Goal: Task Accomplishment & Management: Complete application form

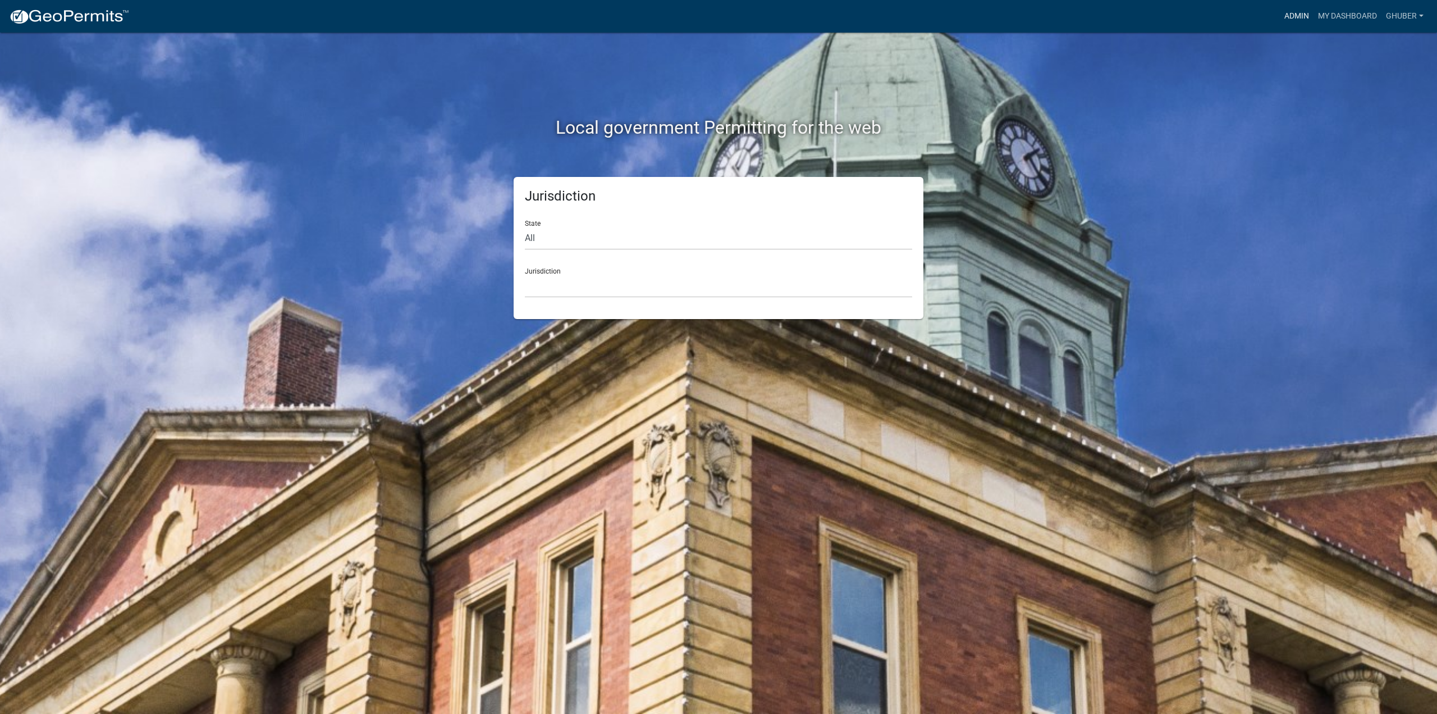
click at [1305, 17] on link "Admin" at bounding box center [1297, 16] width 34 height 21
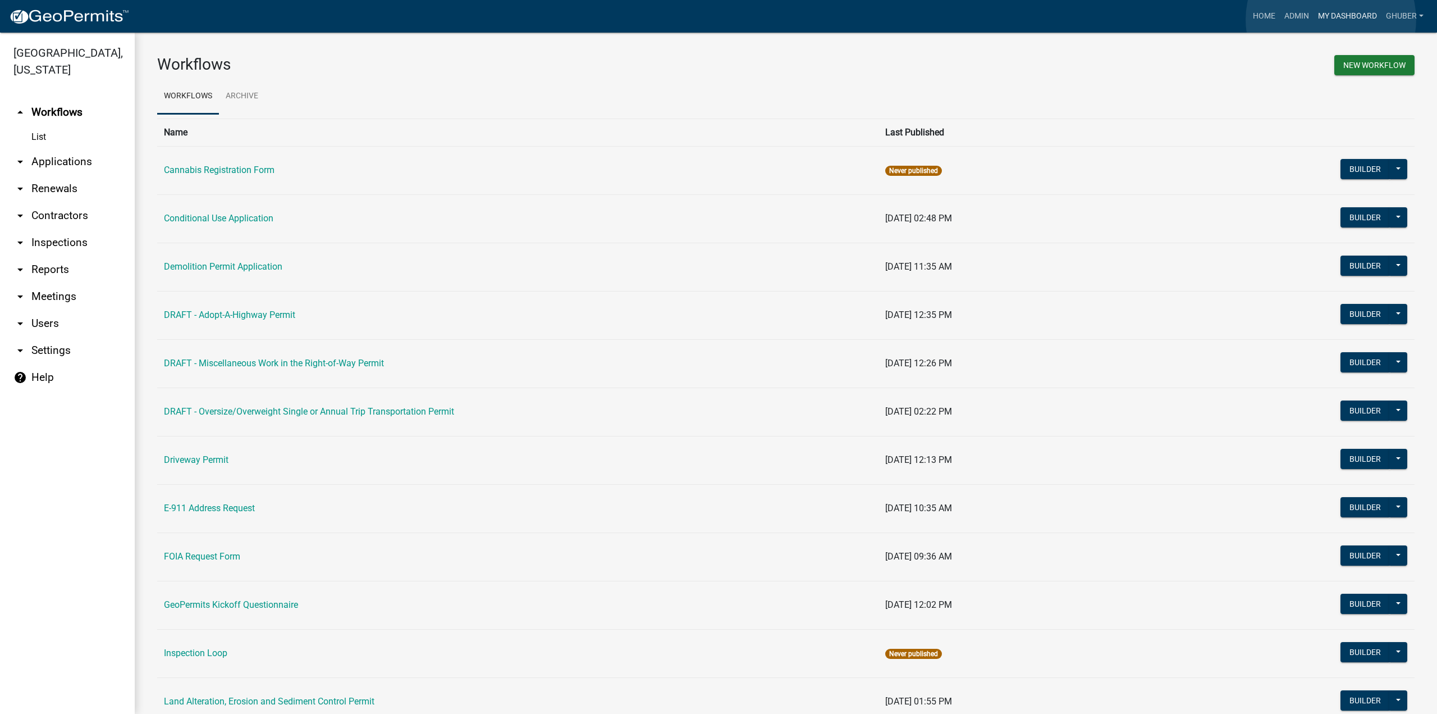
click at [1331, 20] on link "My Dashboard" at bounding box center [1348, 16] width 68 height 21
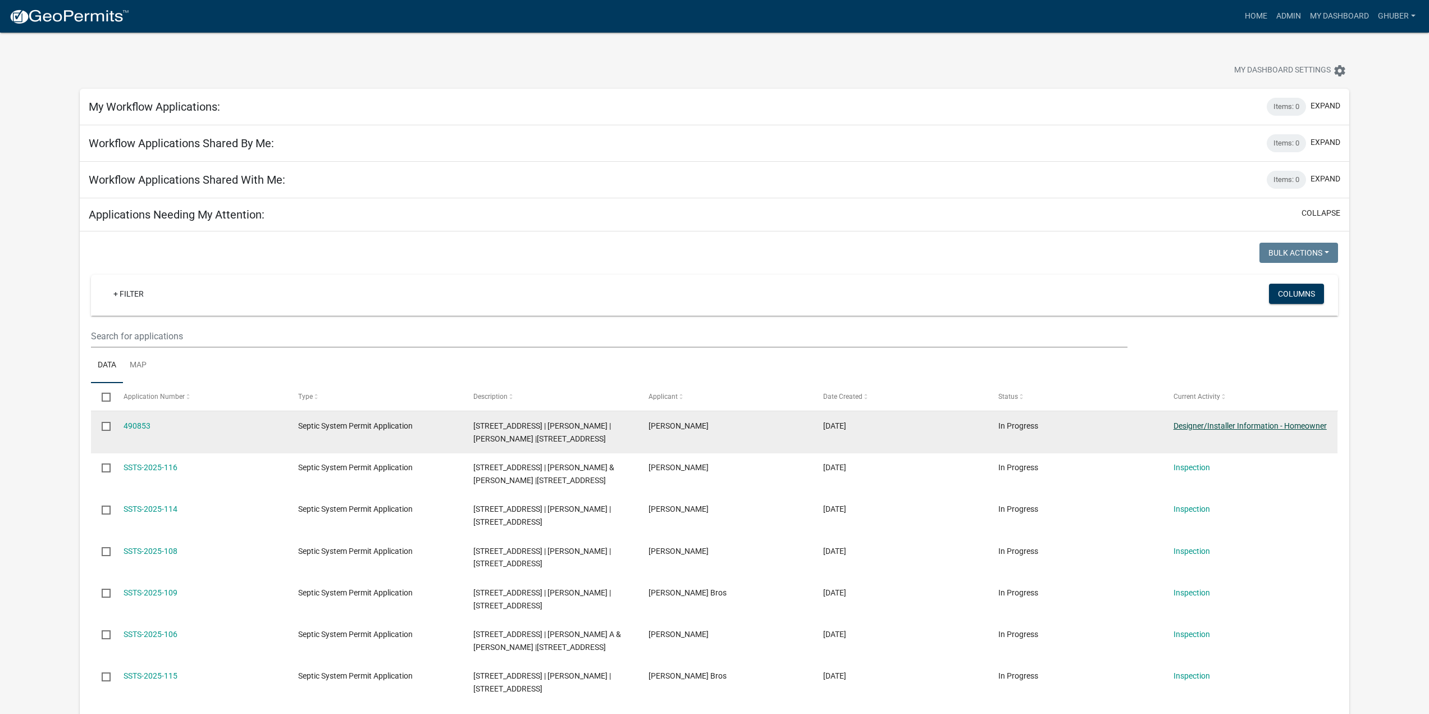
click at [1228, 424] on link "Designer/Installer Information - Homeowner" at bounding box center [1249, 425] width 153 height 9
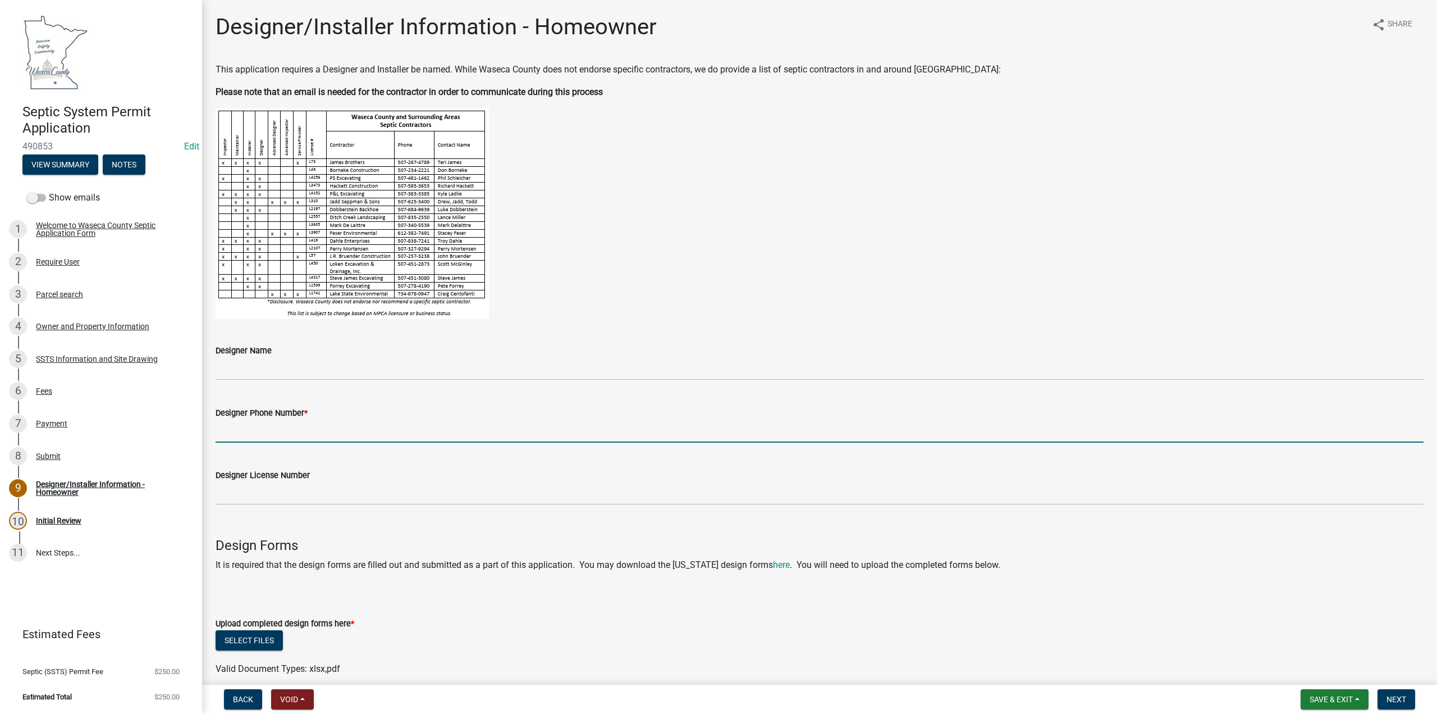
click at [281, 427] on input "Designer Phone Number *" at bounding box center [820, 430] width 1208 height 23
click at [93, 360] on div "SSTS Information and Site Drawing" at bounding box center [97, 359] width 122 height 8
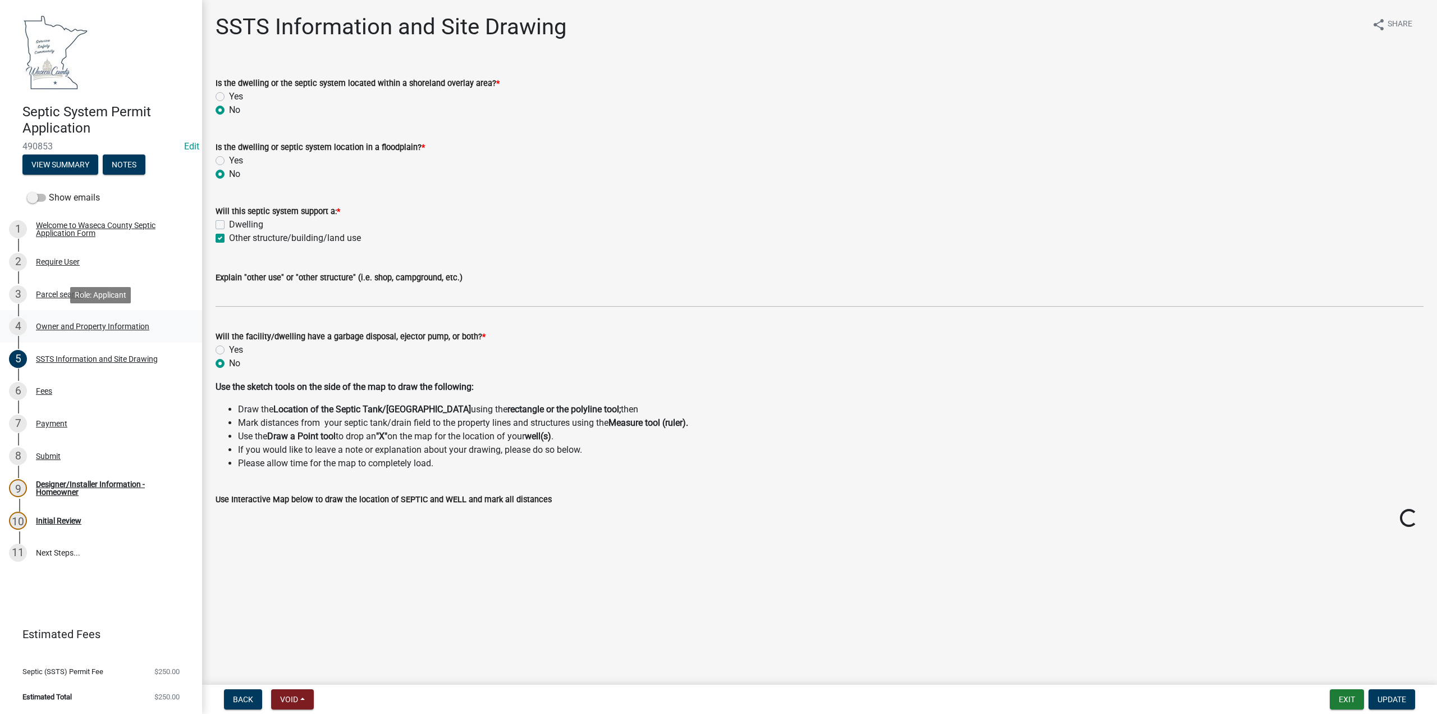
click at [57, 327] on div "Owner and Property Information" at bounding box center [92, 326] width 113 height 8
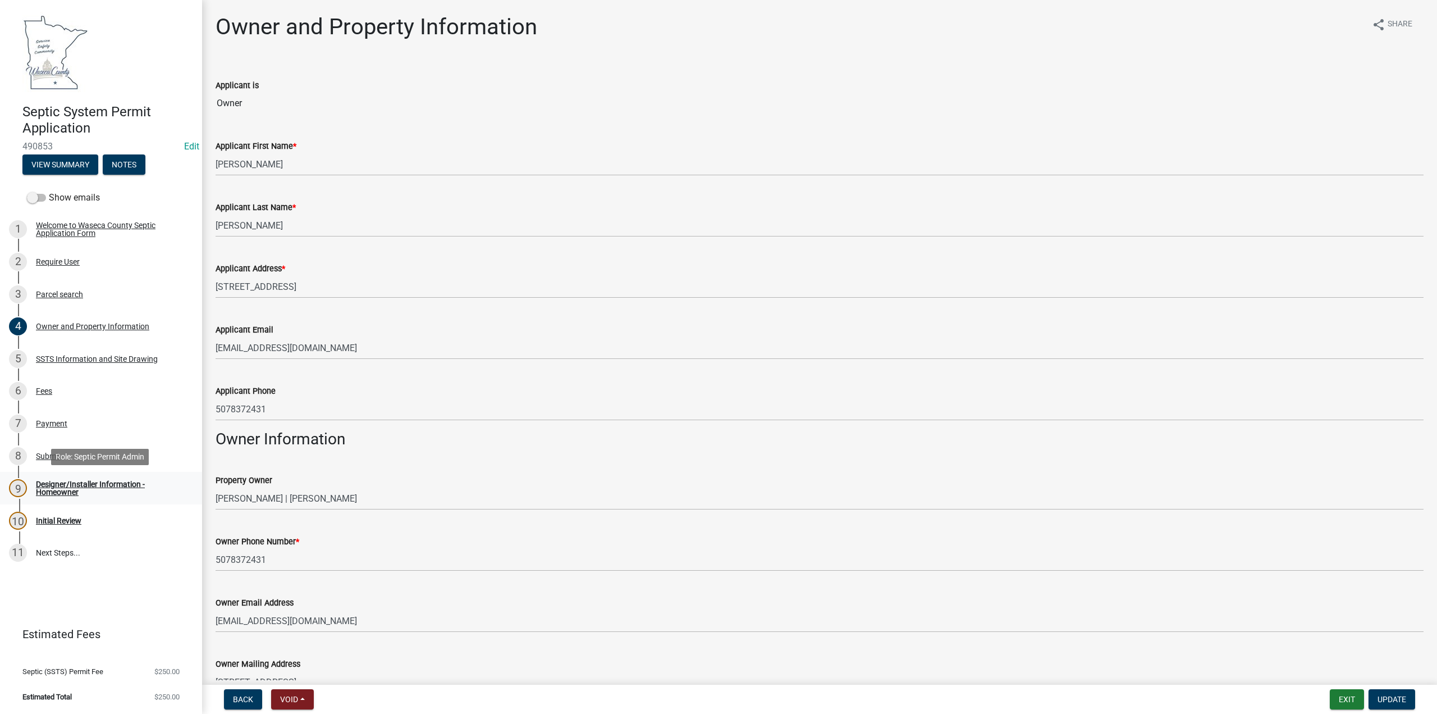
click at [75, 481] on div "Designer/Installer Information - Homeowner" at bounding box center [110, 488] width 148 height 16
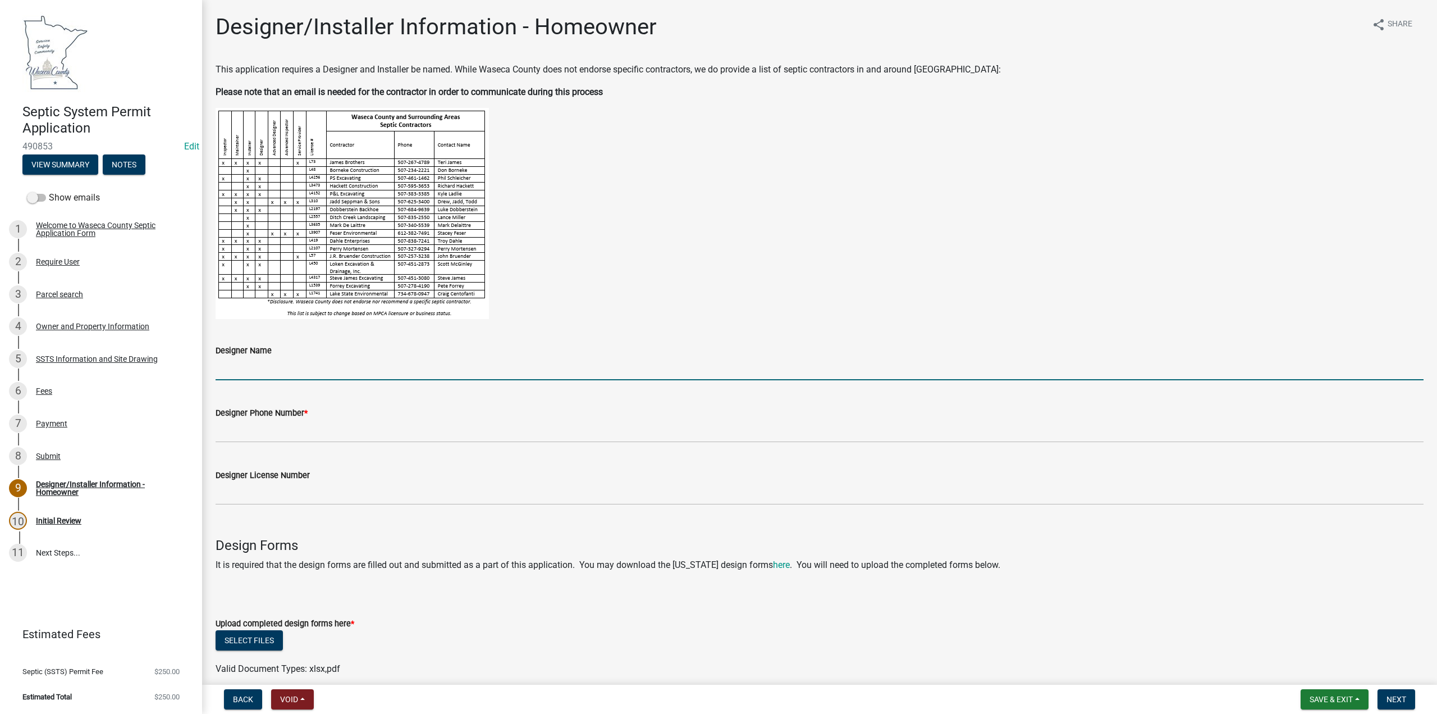
click at [244, 375] on input "Designer Name" at bounding box center [820, 368] width 1208 height 23
type input "[PERSON_NAME]"
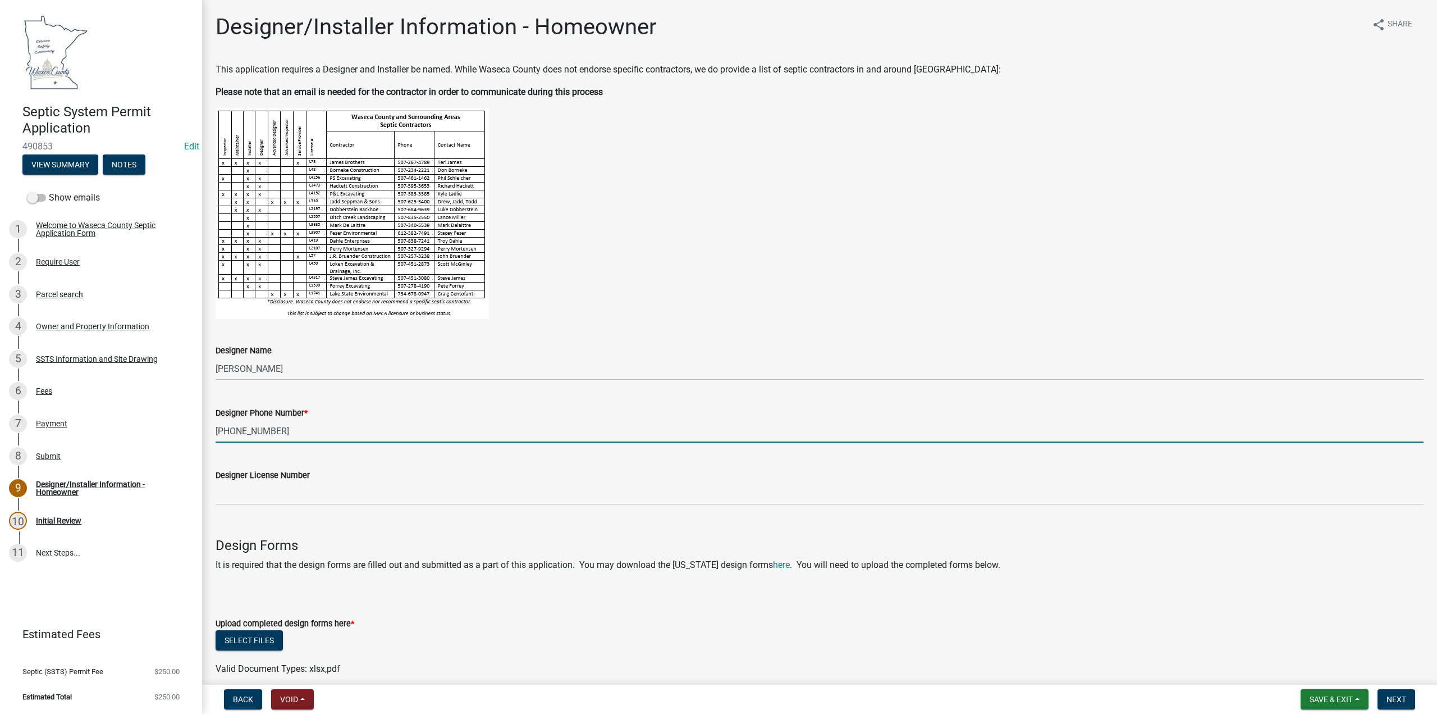
type input "[PHONE_NUMBER]"
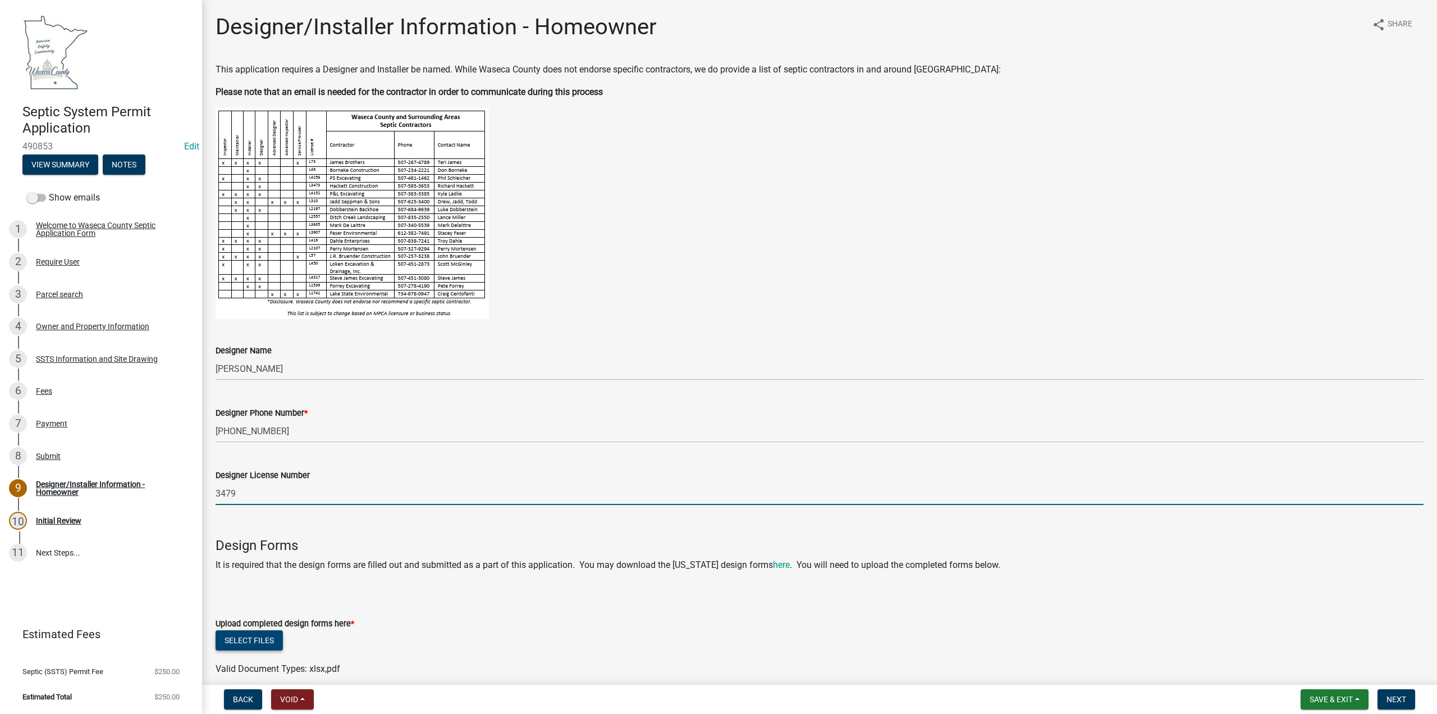
type input "3479"
click at [251, 633] on button "Select files" at bounding box center [249, 640] width 67 height 20
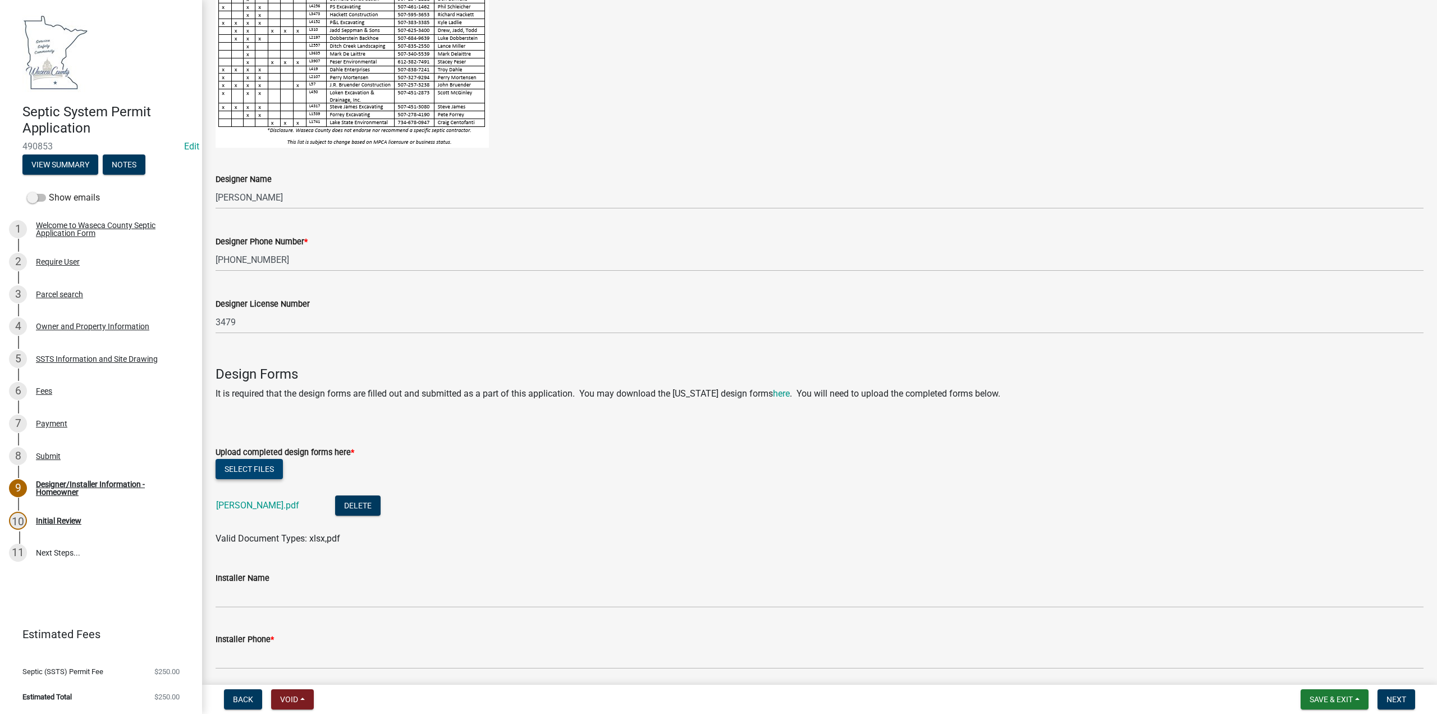
scroll to position [419, 0]
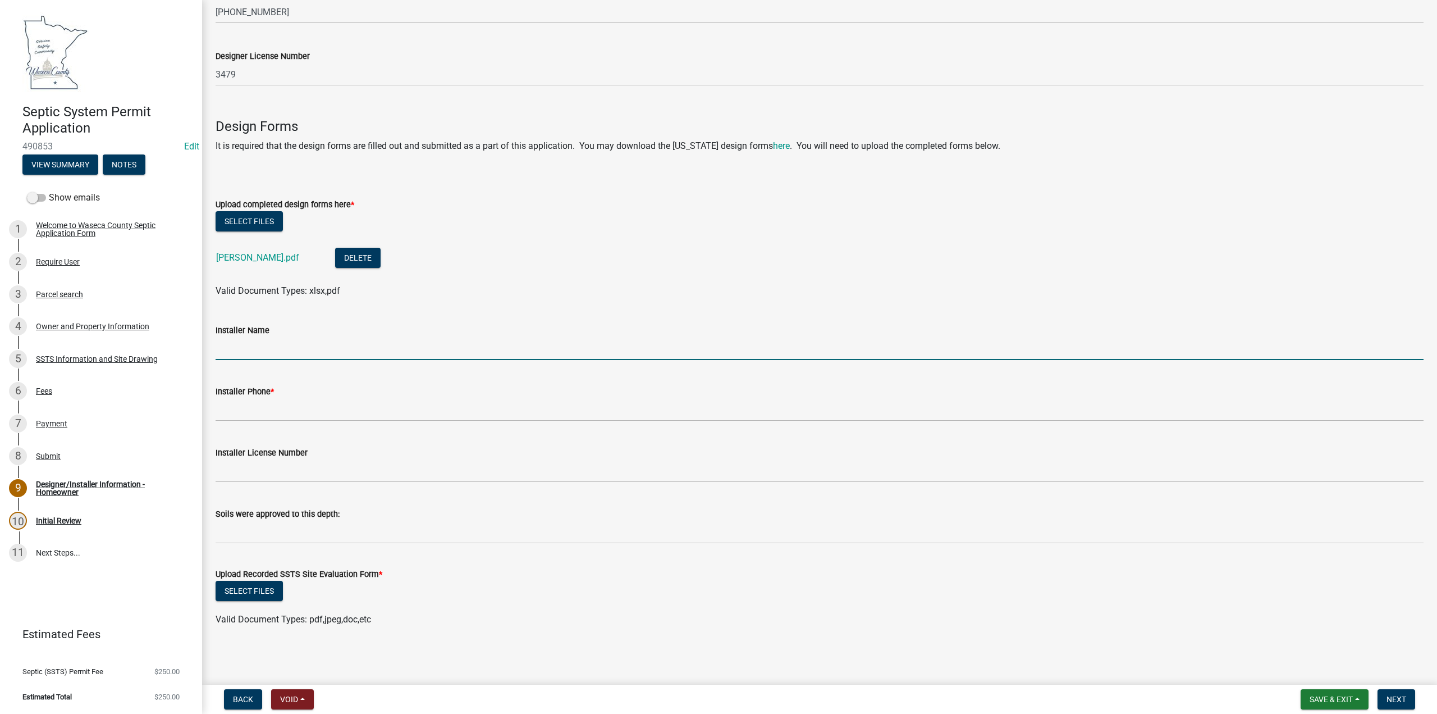
click at [280, 343] on input "Installer Name" at bounding box center [820, 348] width 1208 height 23
type input "Ditch Creek"
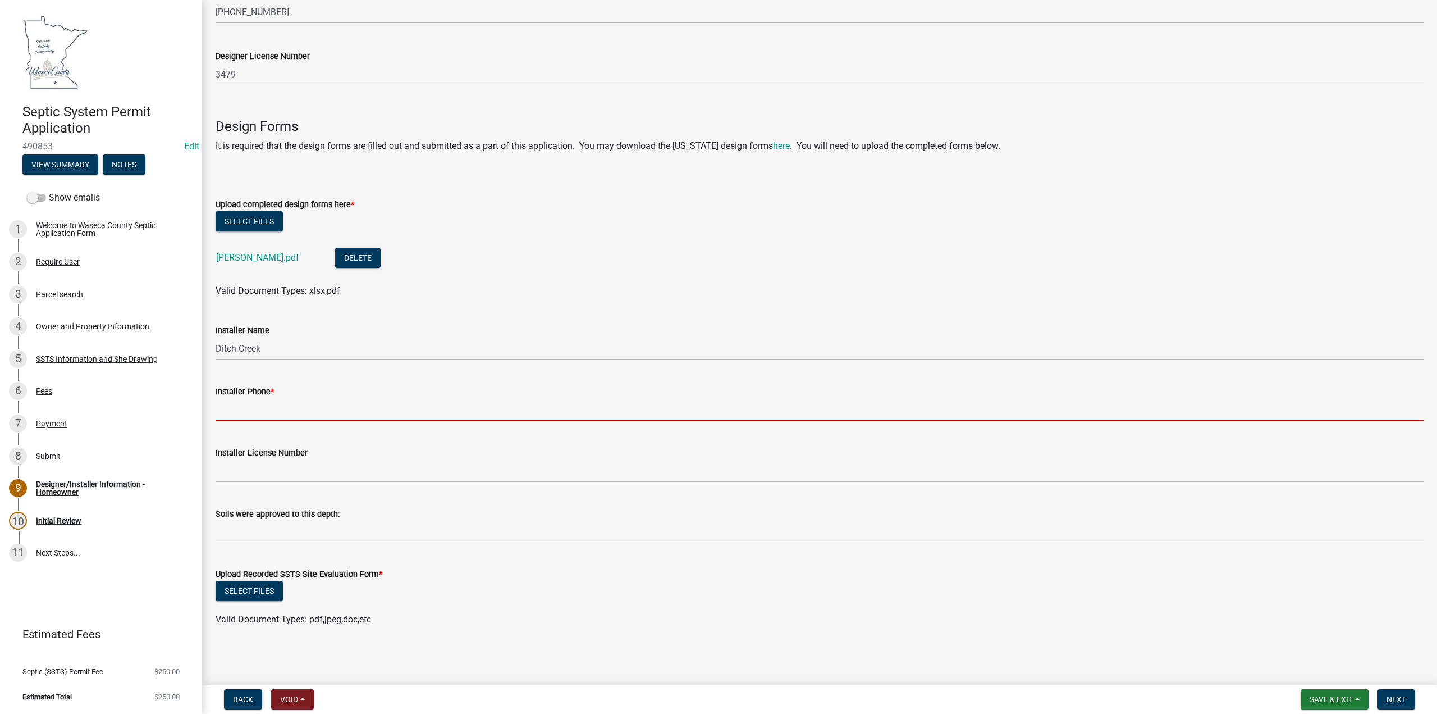
click at [262, 412] on input "Installer Phone *" at bounding box center [820, 409] width 1208 height 23
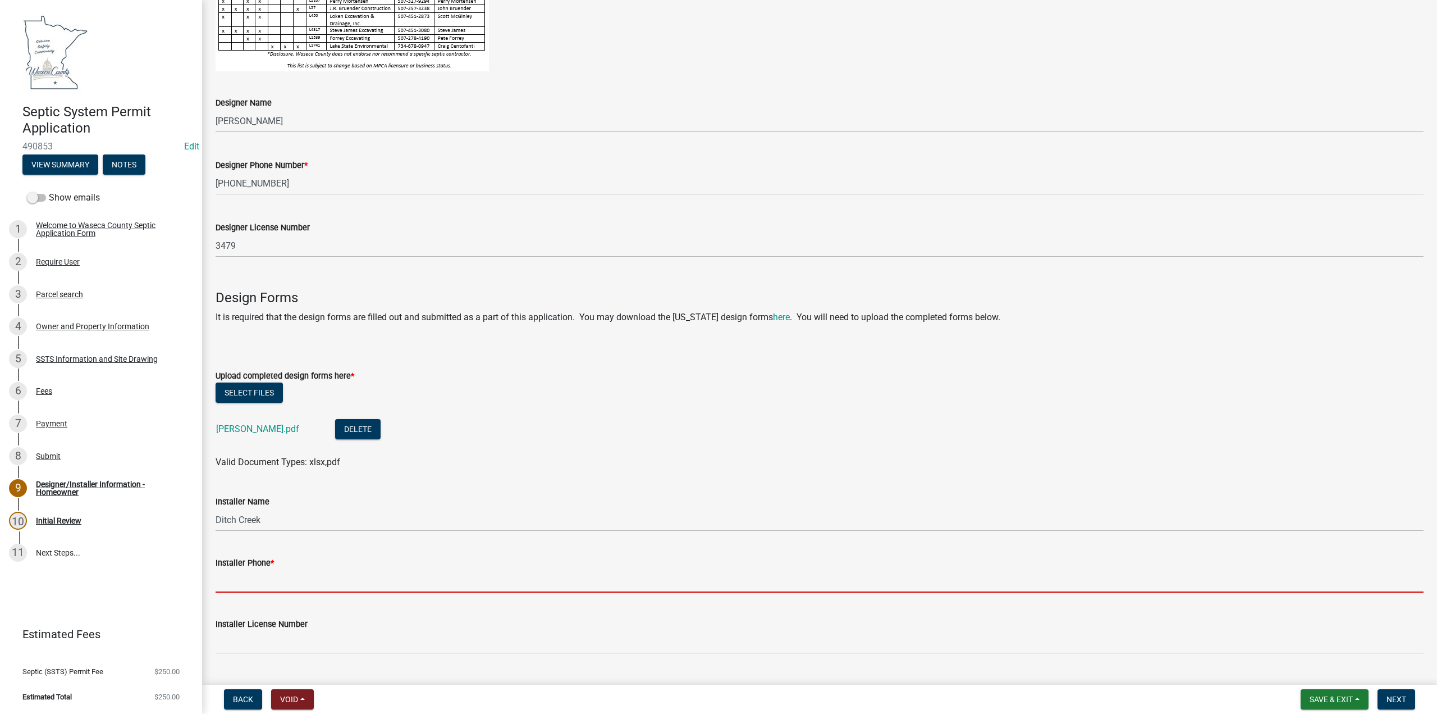
scroll to position [281, 0]
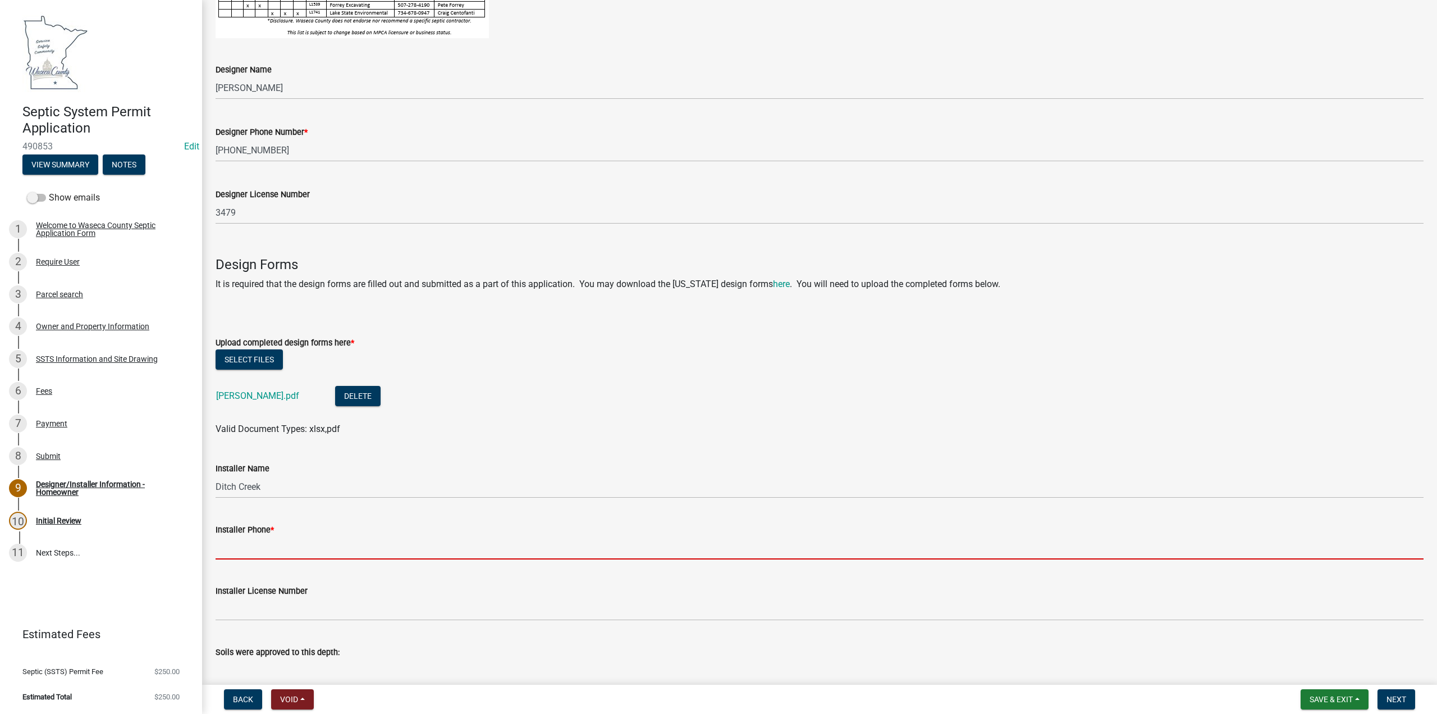
click at [234, 543] on input "Installer Phone *" at bounding box center [820, 547] width 1208 height 23
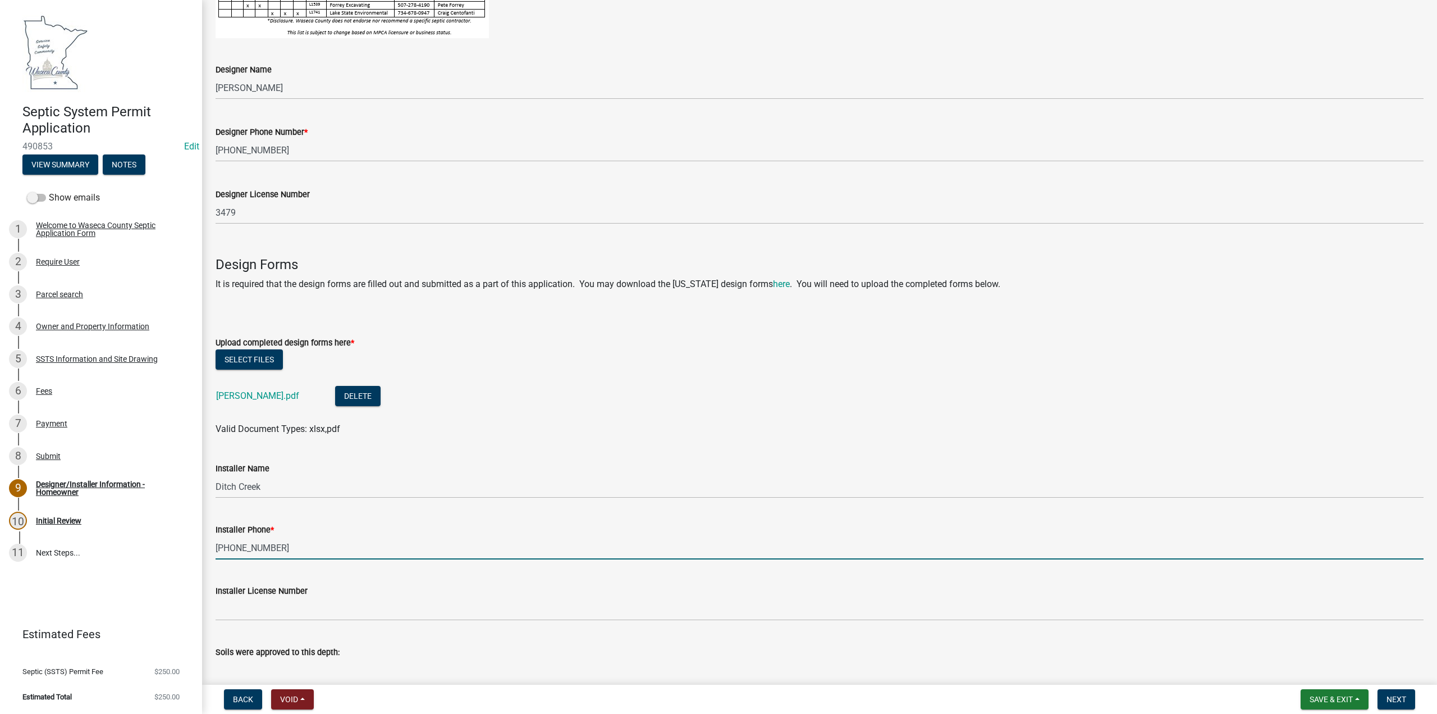
type input "[PHONE_NUMBER]"
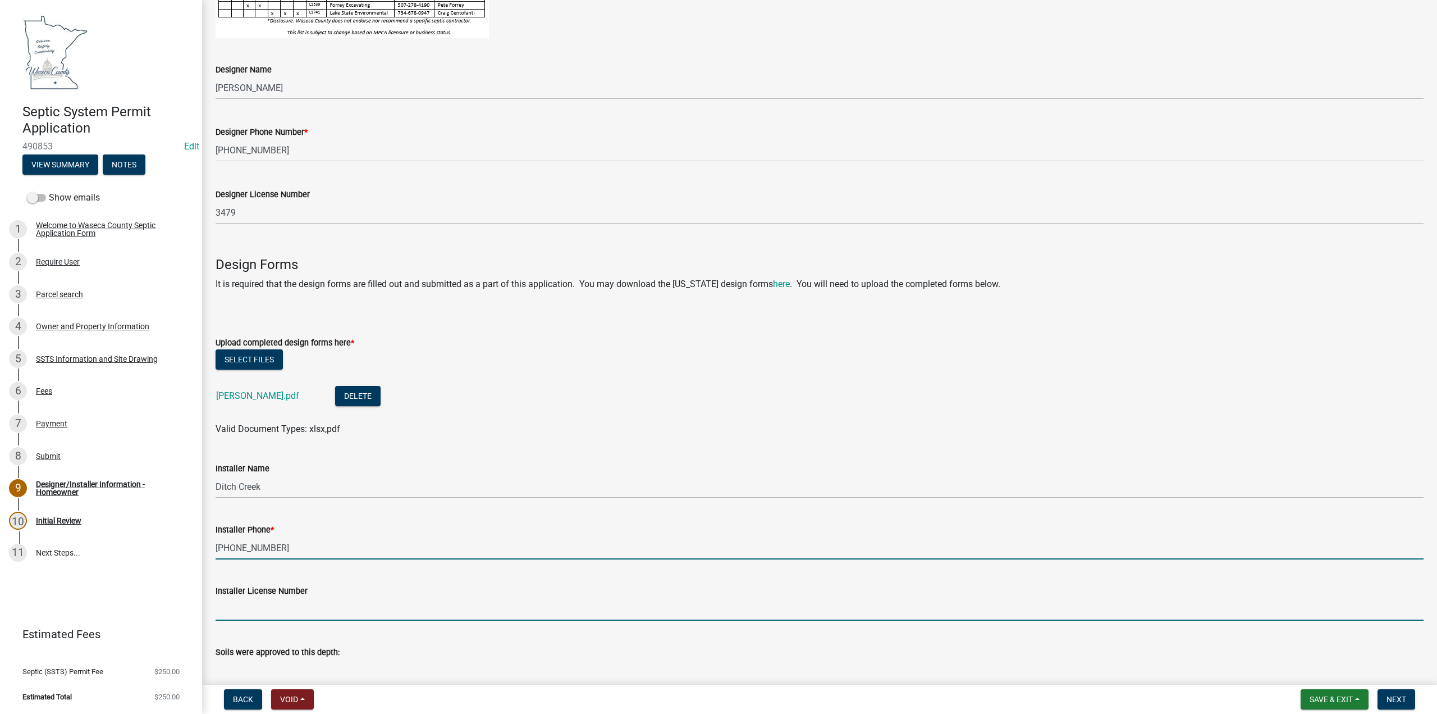
click at [246, 600] on input "Installer License Number" at bounding box center [820, 608] width 1208 height 23
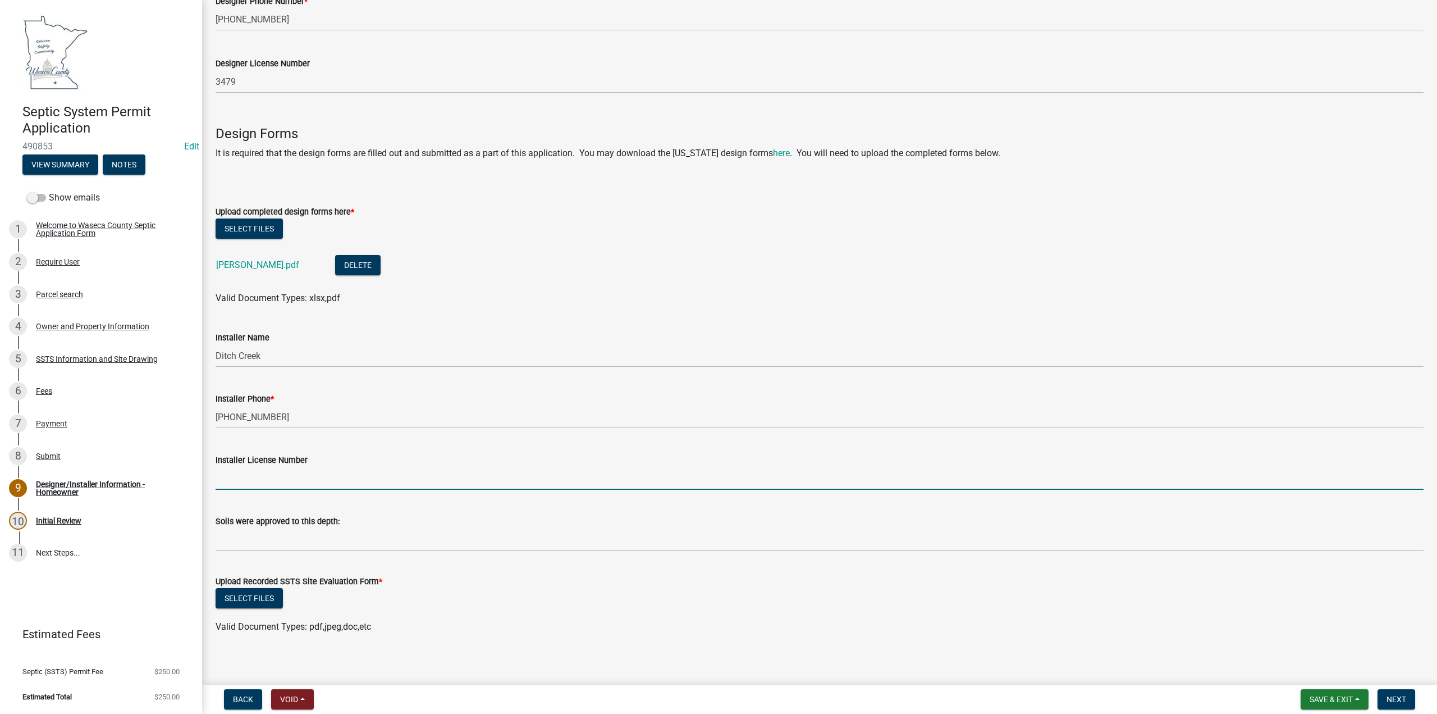
scroll to position [419, 0]
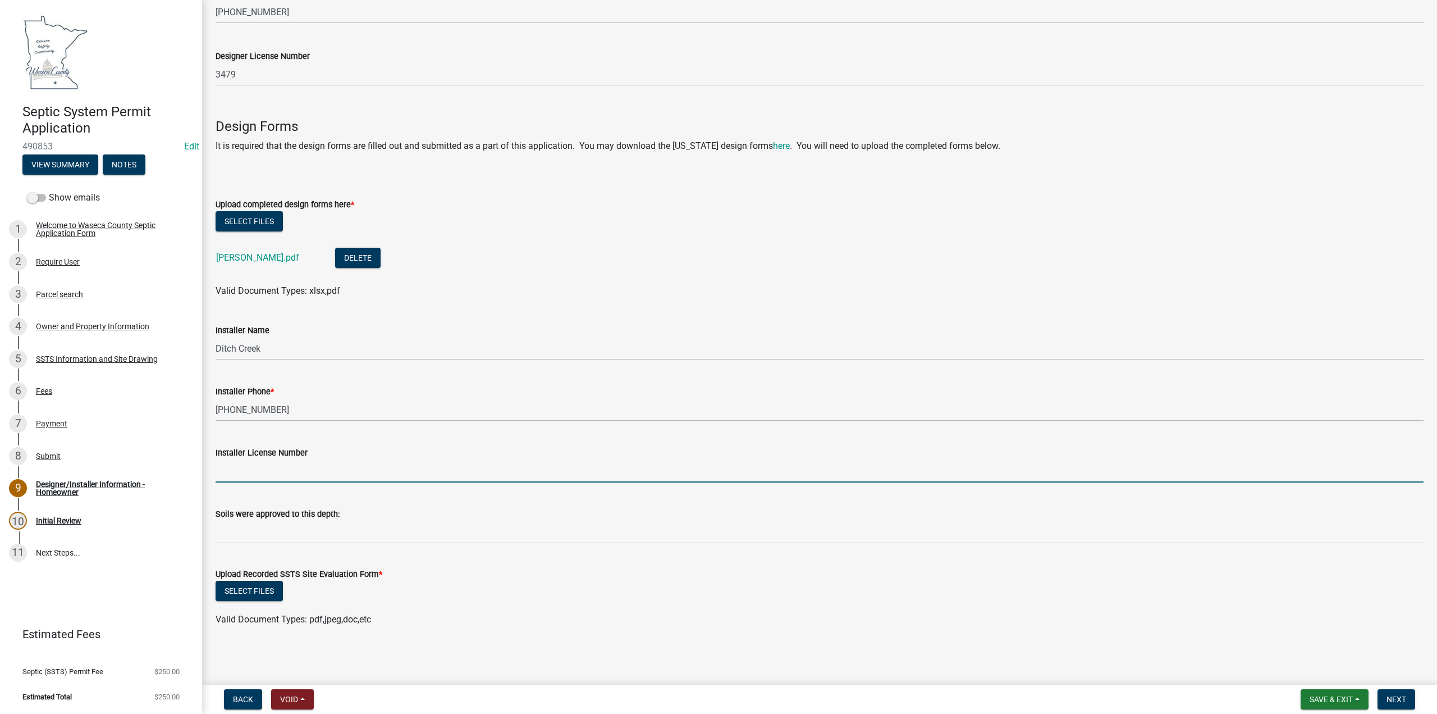
click at [247, 473] on input "Installer License Number" at bounding box center [820, 470] width 1208 height 23
type input "2557"
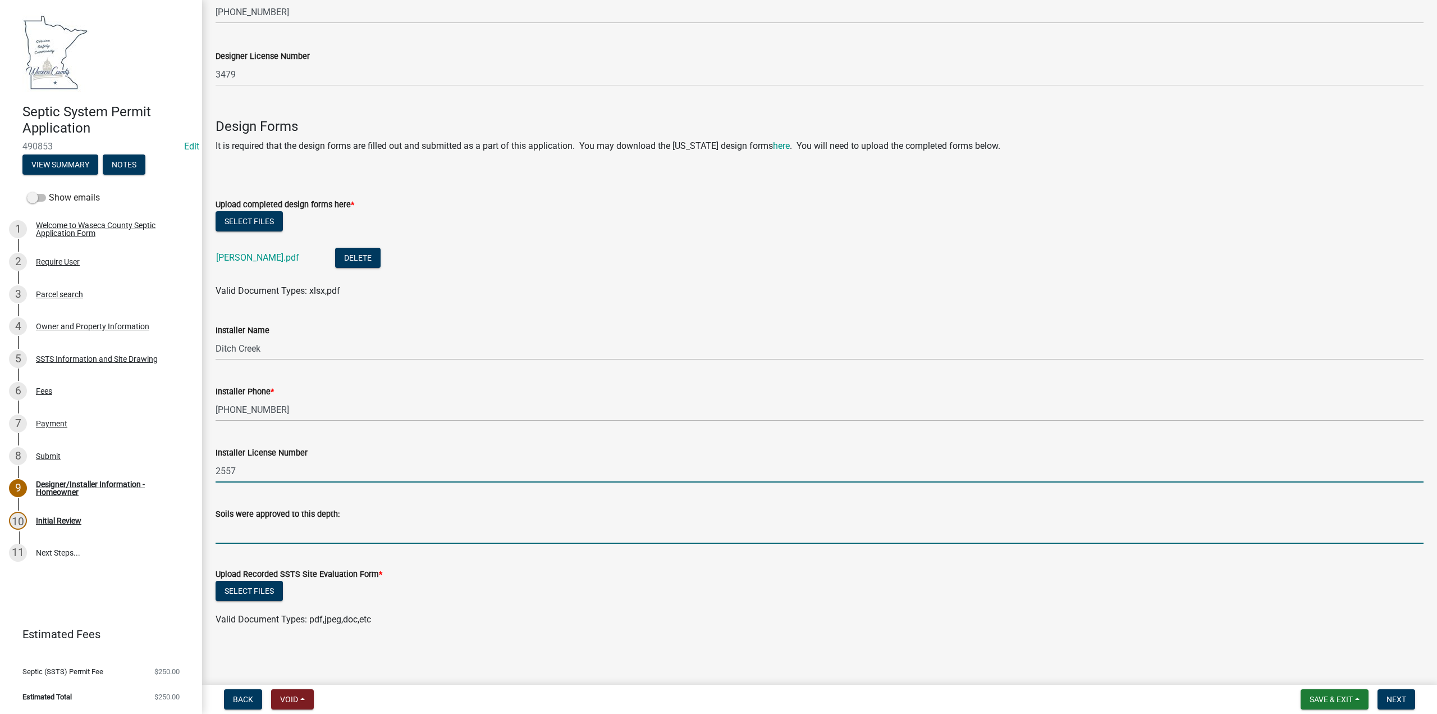
click at [285, 533] on input "text" at bounding box center [820, 531] width 1208 height 23
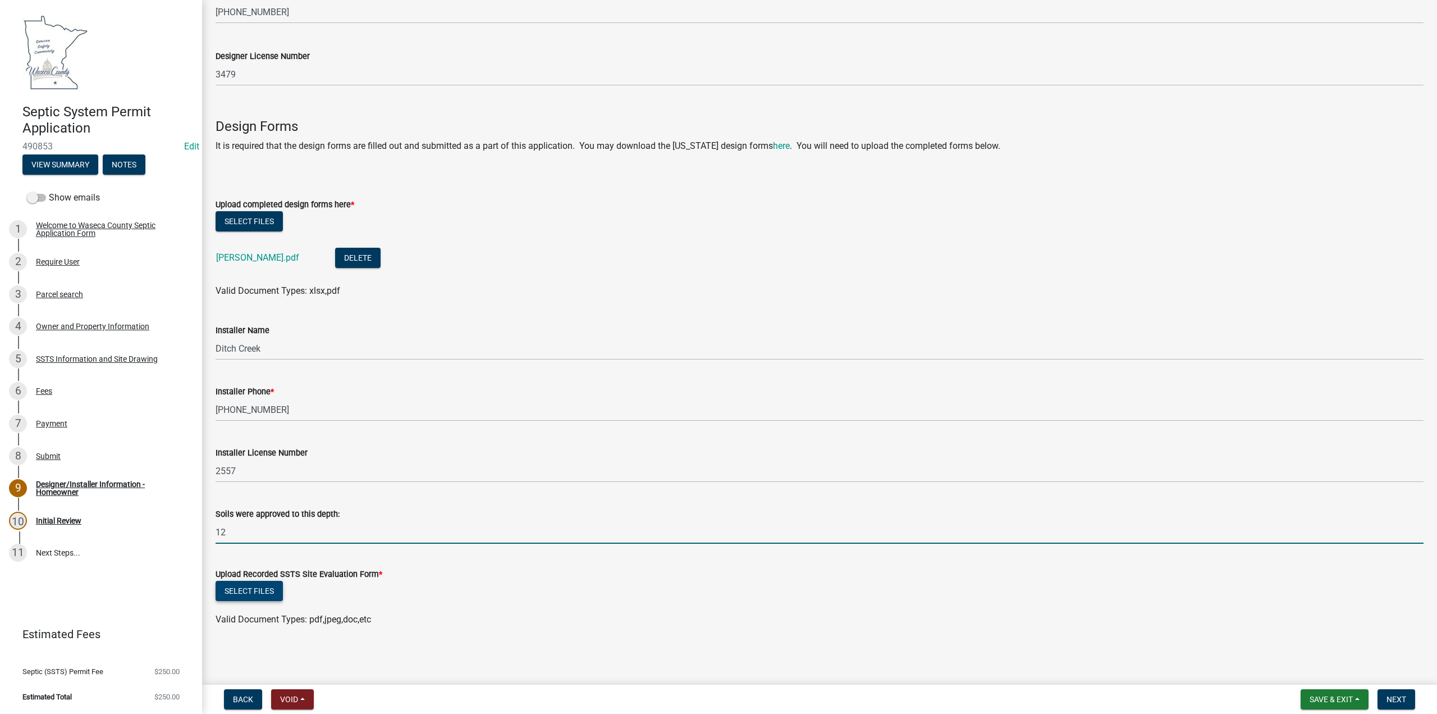
type input "12"
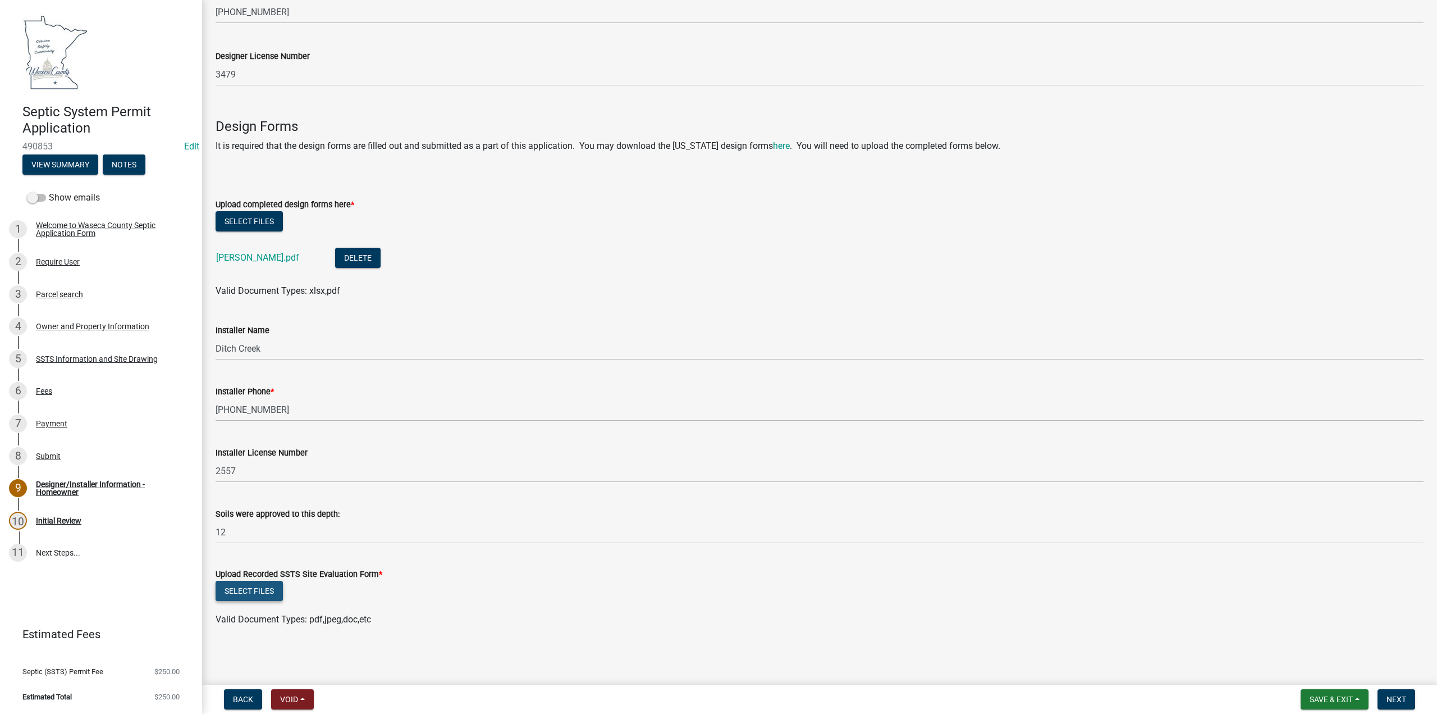
click at [227, 586] on button "Select files" at bounding box center [249, 591] width 67 height 20
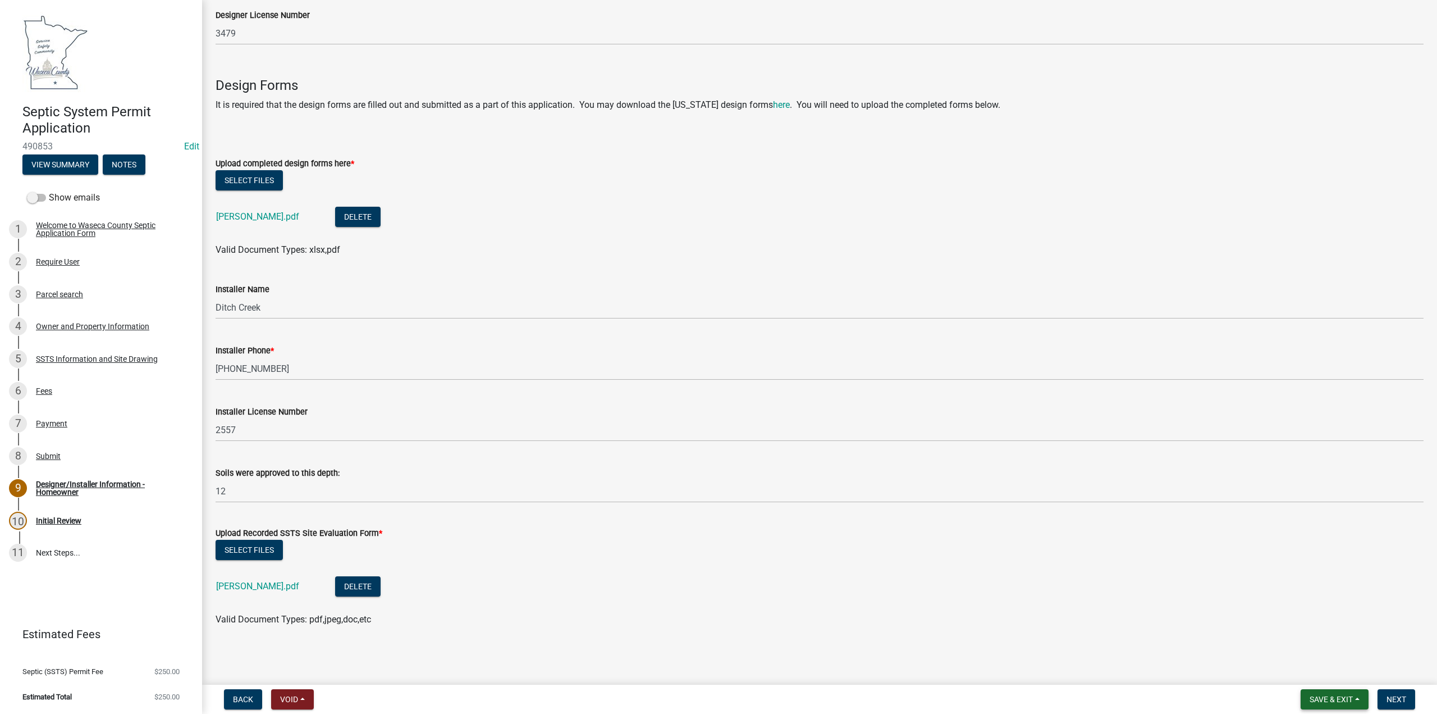
click at [1328, 701] on span "Save & Exit" at bounding box center [1331, 698] width 43 height 9
click at [1305, 644] on button "Save" at bounding box center [1324, 642] width 90 height 27
click at [1394, 700] on span "Next" at bounding box center [1397, 698] width 20 height 9
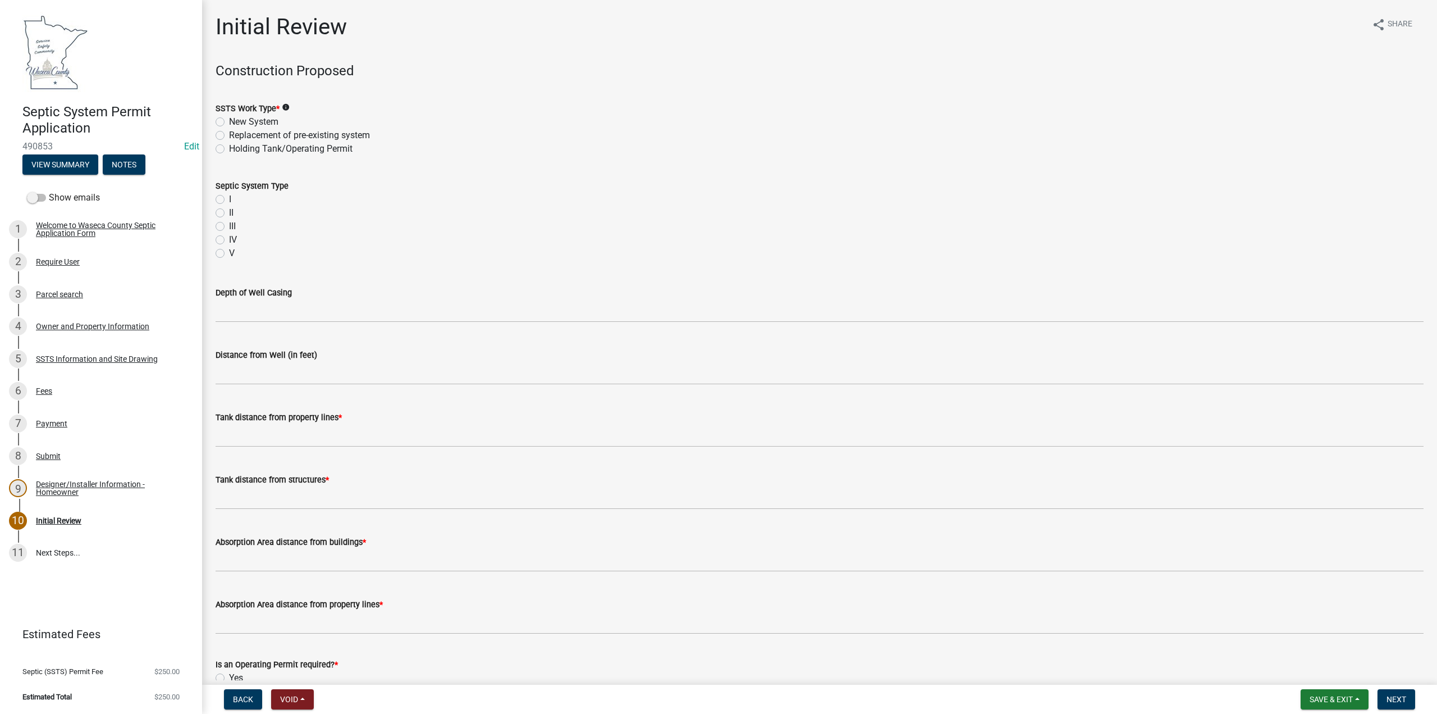
click at [229, 118] on label "New System" at bounding box center [253, 121] width 49 height 13
click at [229, 118] on input "New System" at bounding box center [232, 118] width 7 height 7
radio input "true"
click at [229, 199] on label "I" at bounding box center [230, 199] width 2 height 13
click at [229, 199] on input "I" at bounding box center [232, 196] width 7 height 7
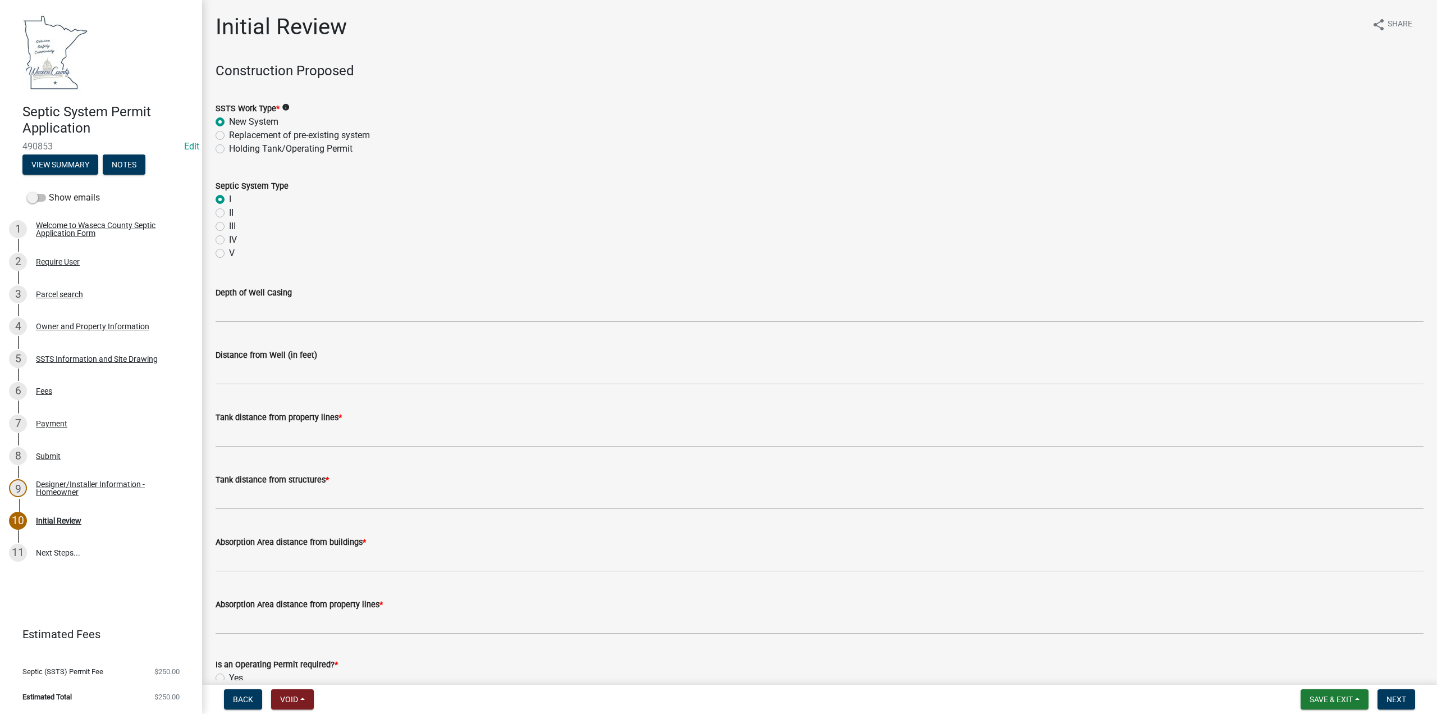
radio input "true"
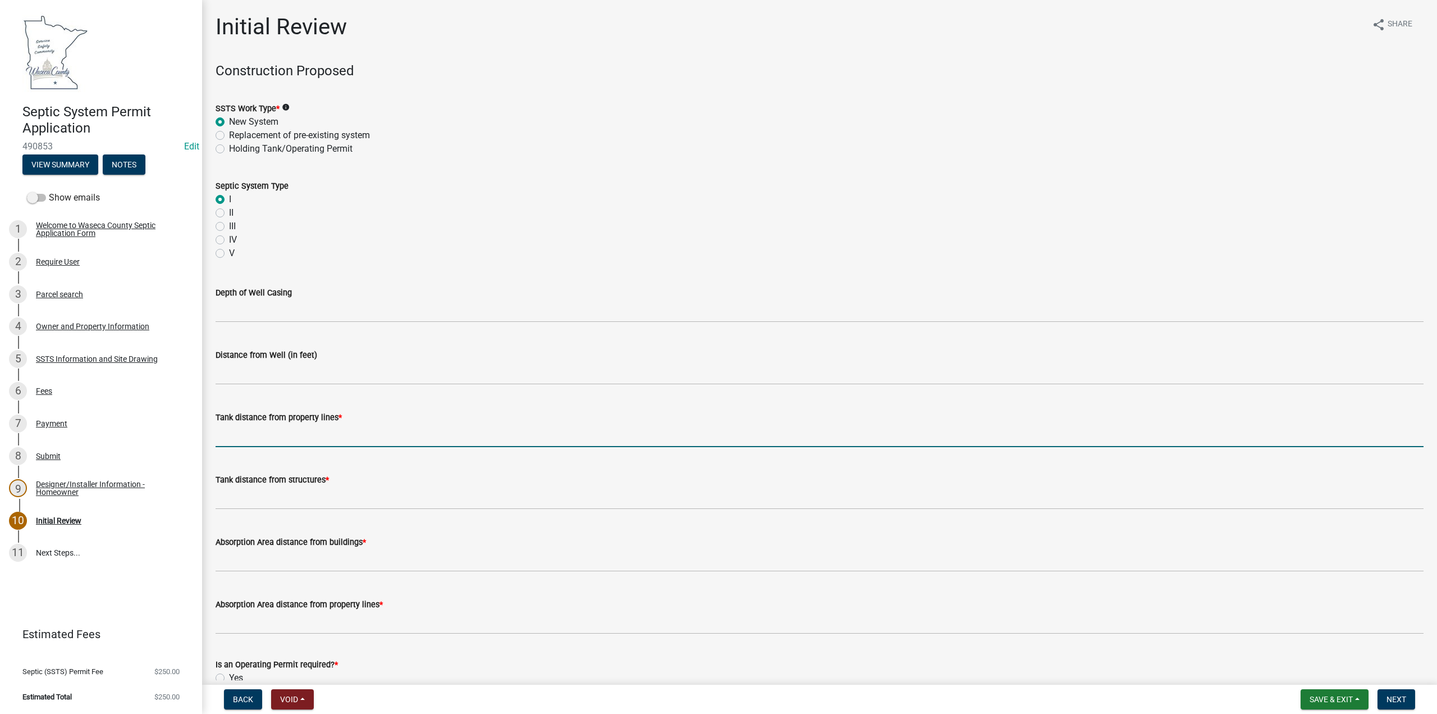
click at [251, 441] on input "Tank distance from property lines *" at bounding box center [820, 435] width 1208 height 23
type input "10"
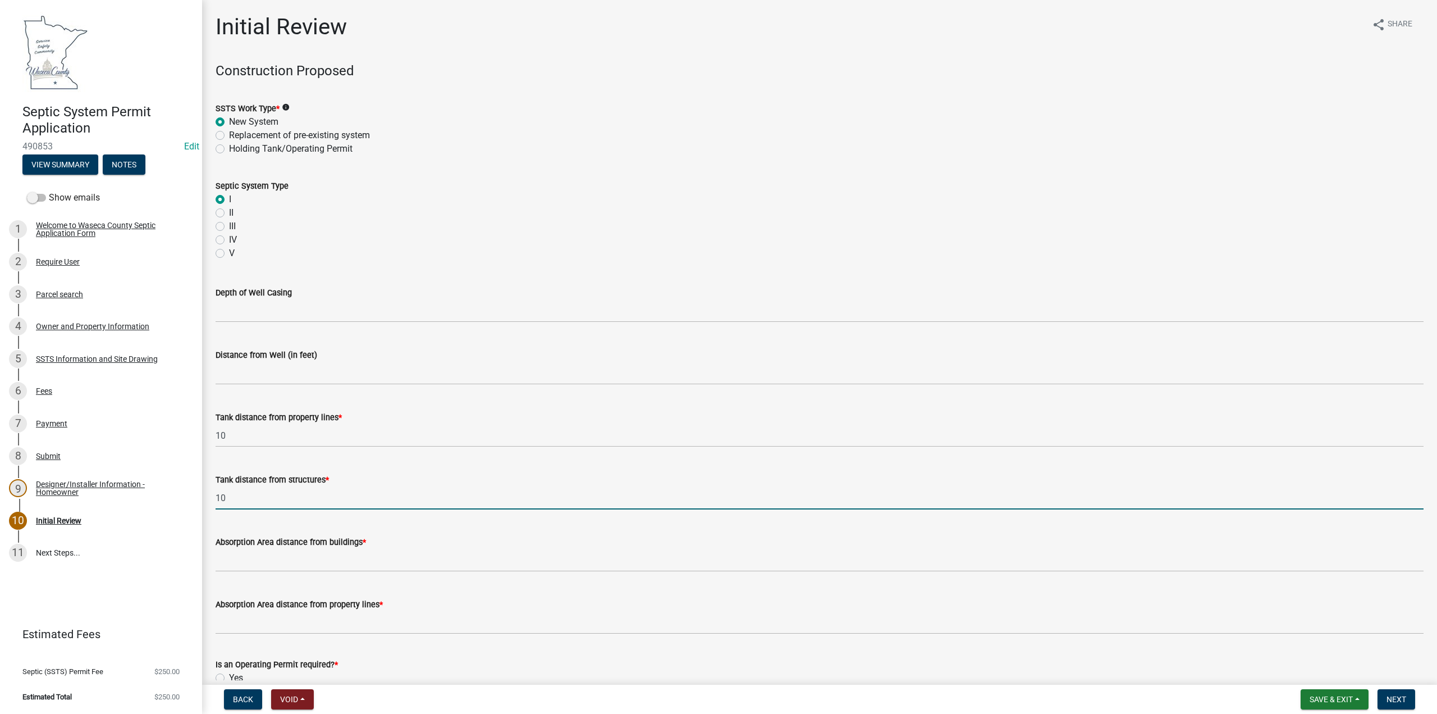
type input "10"
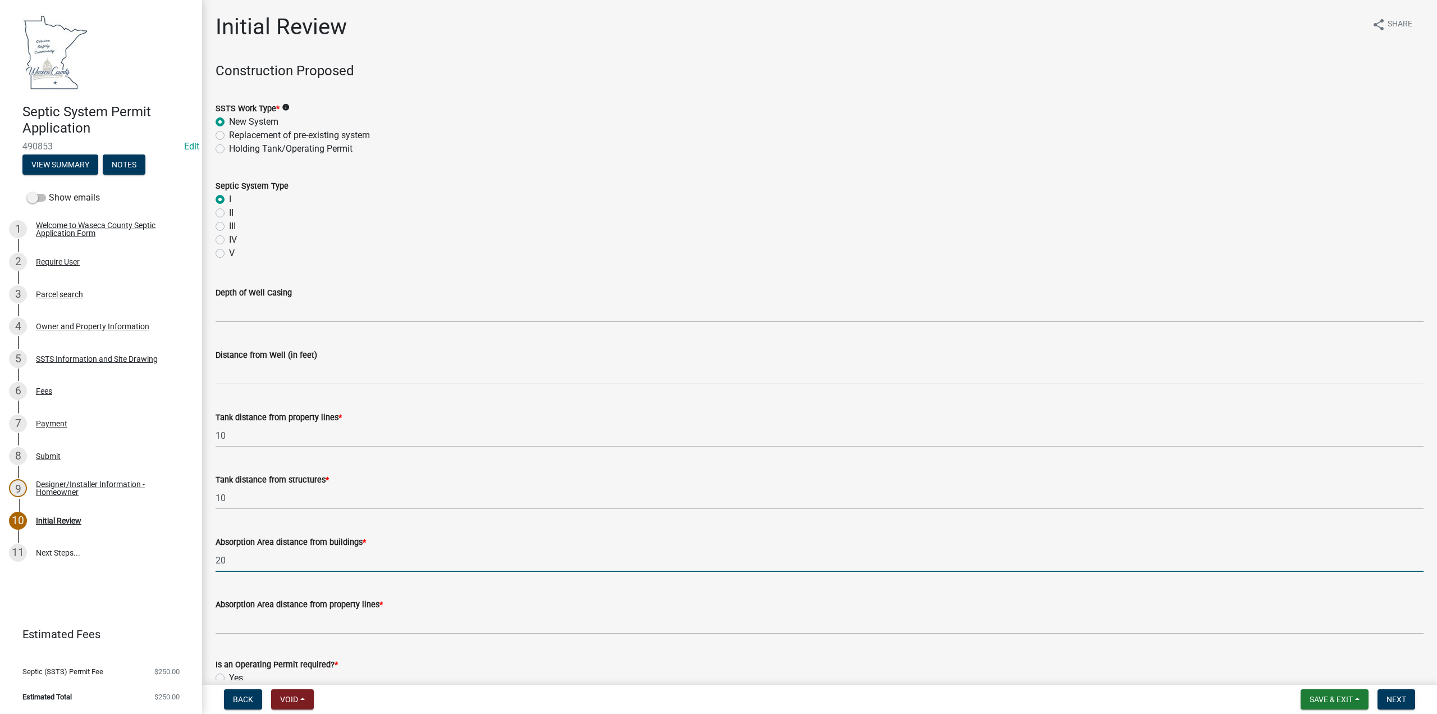
type input "20"
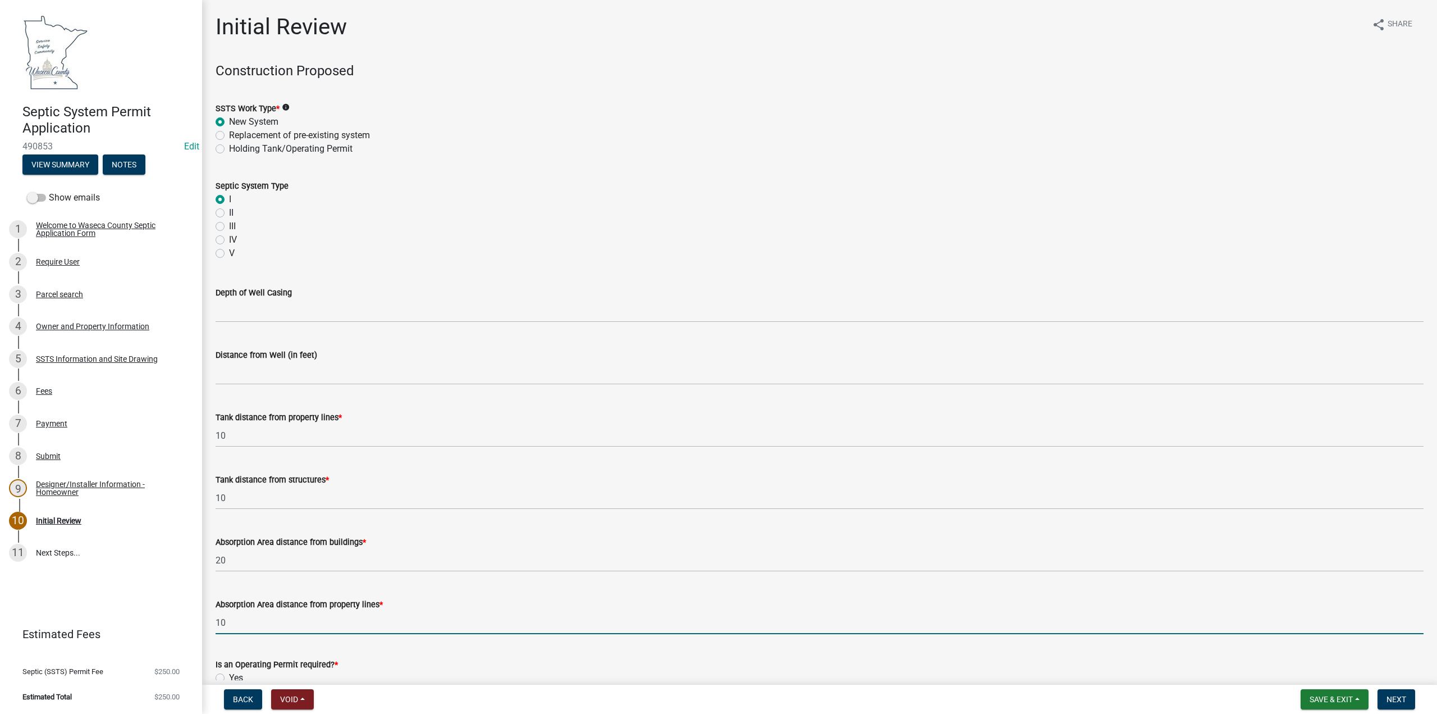
type input "10"
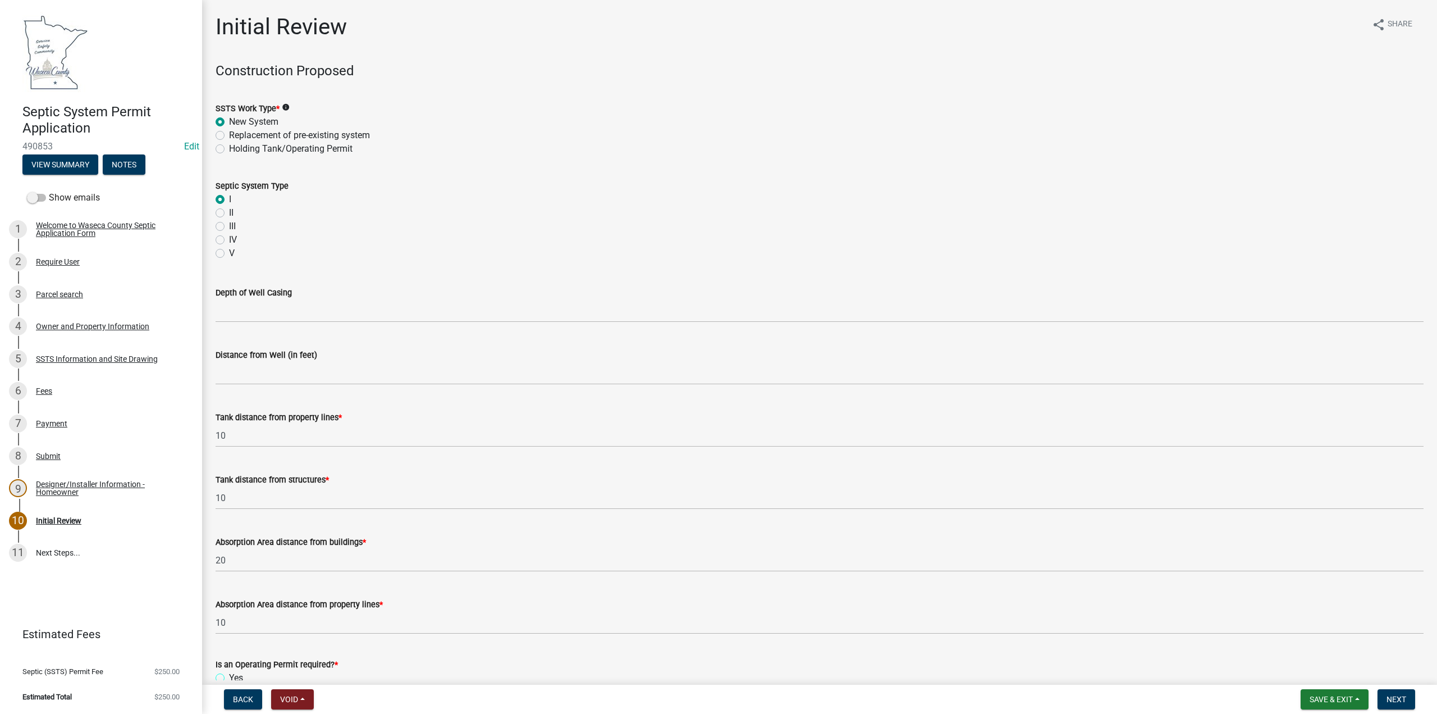
scroll to position [225, 0]
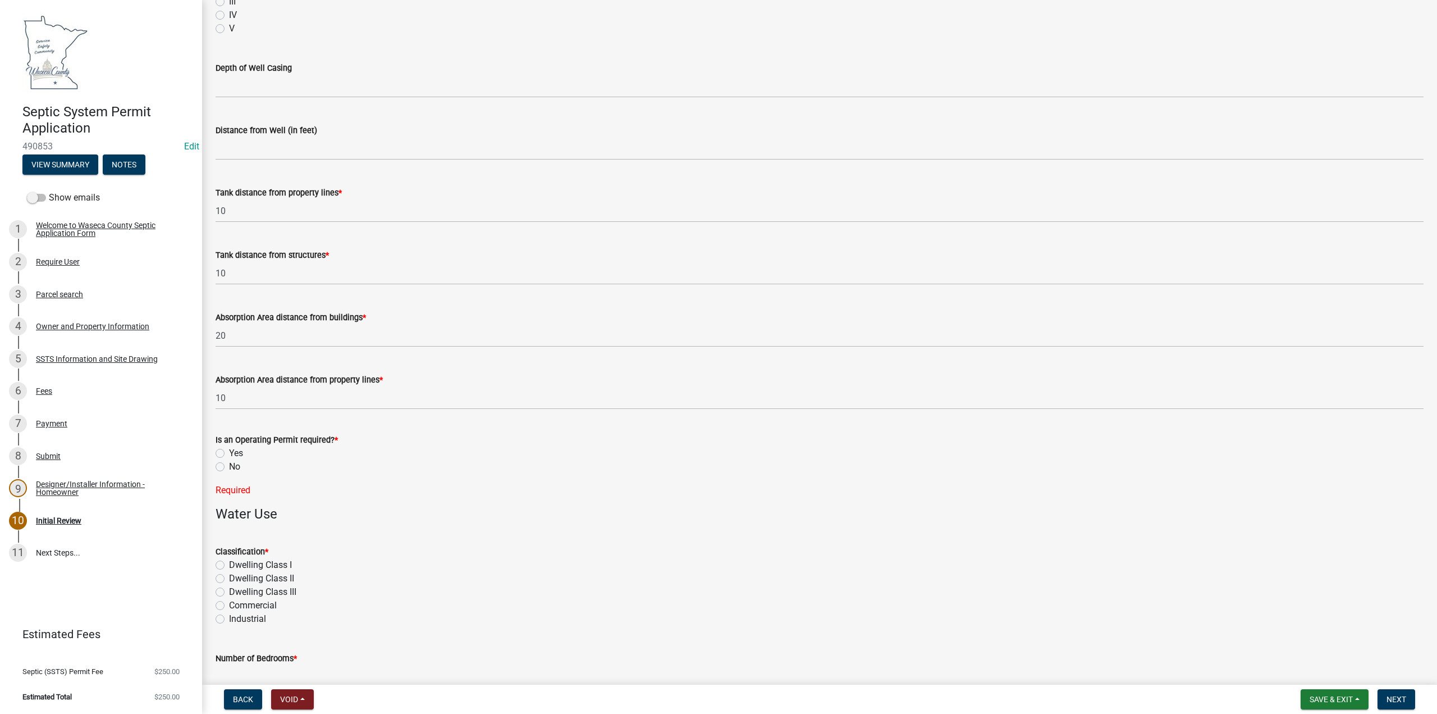
click at [229, 468] on label "No" at bounding box center [234, 466] width 11 height 13
click at [229, 467] on input "No" at bounding box center [232, 463] width 7 height 7
radio input "true"
click at [229, 541] on label "Dwelling CIass I" at bounding box center [260, 542] width 63 height 13
click at [229, 541] on input "Dwelling CIass I" at bounding box center [232, 539] width 7 height 7
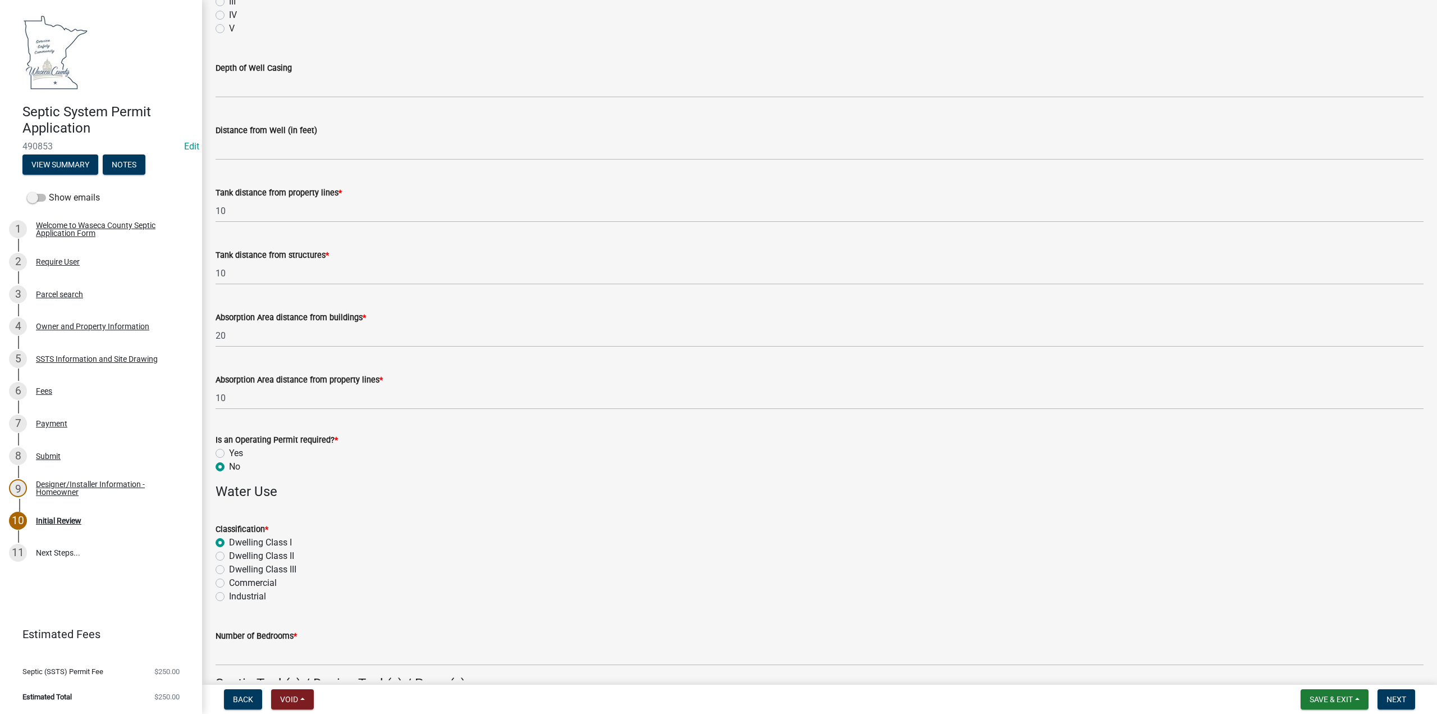
radio input "true"
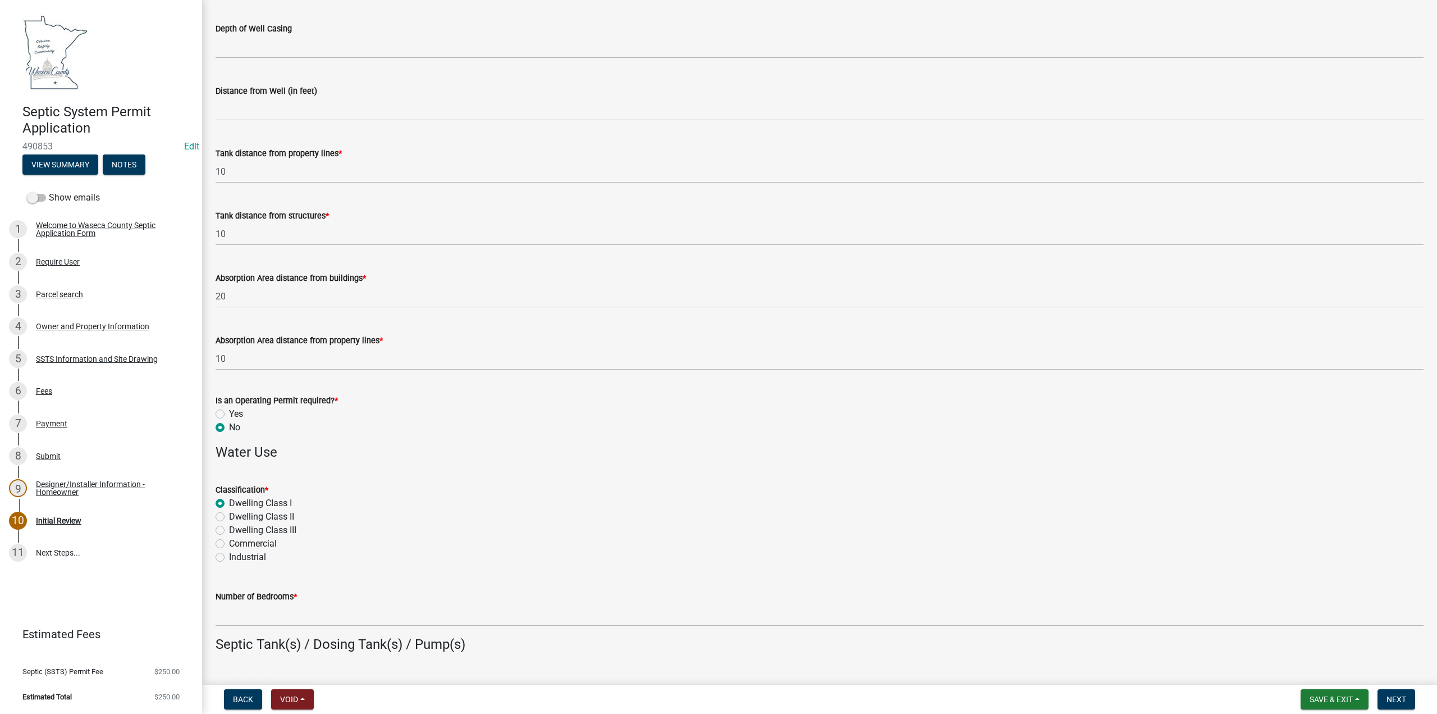
scroll to position [505, 0]
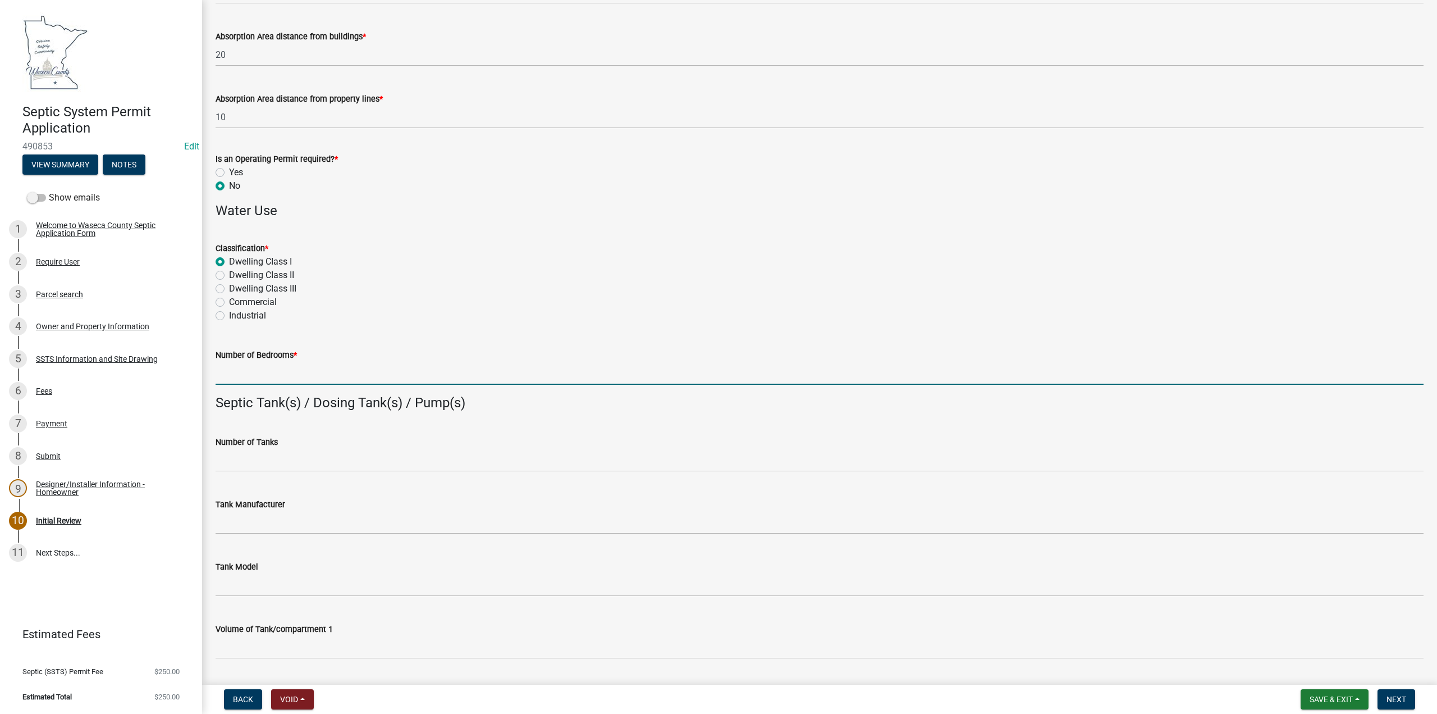
click at [253, 372] on input "Number of Bedrooms *" at bounding box center [820, 373] width 1208 height 23
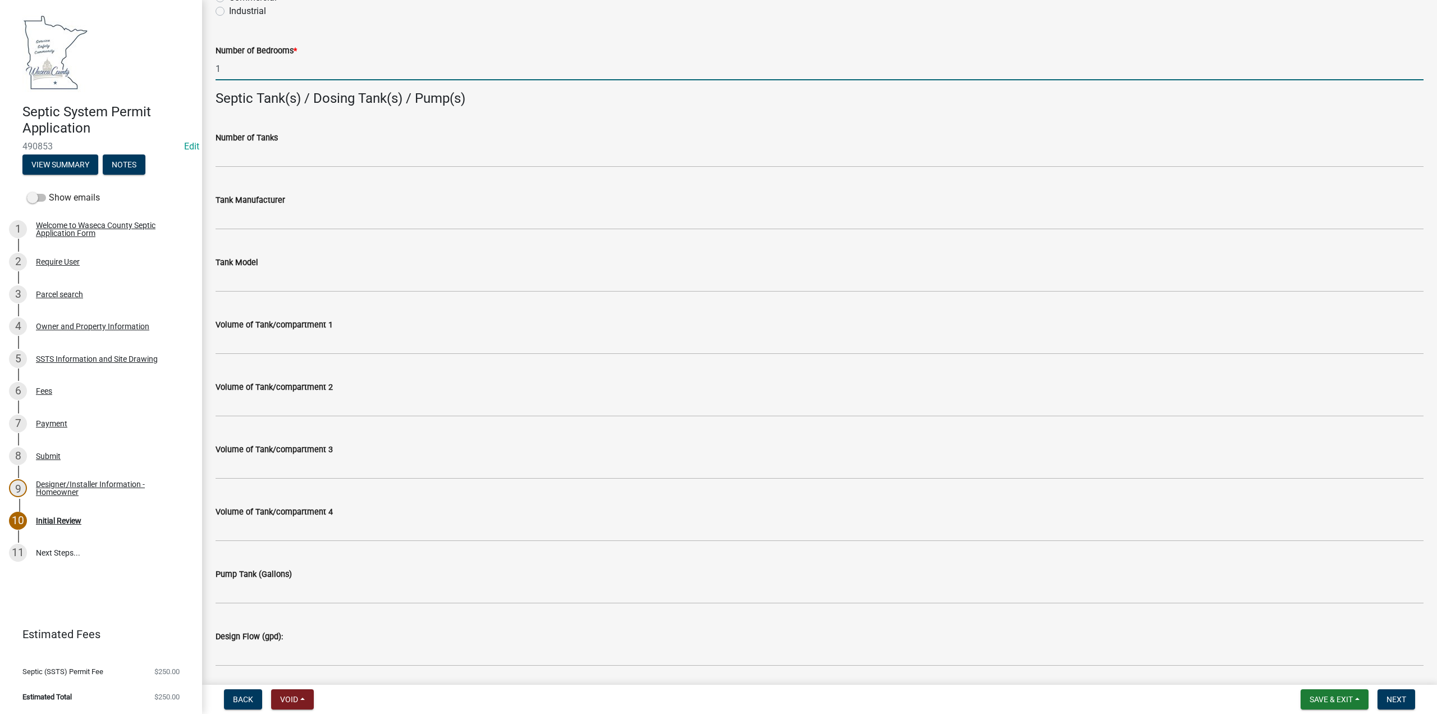
scroll to position [1067, 0]
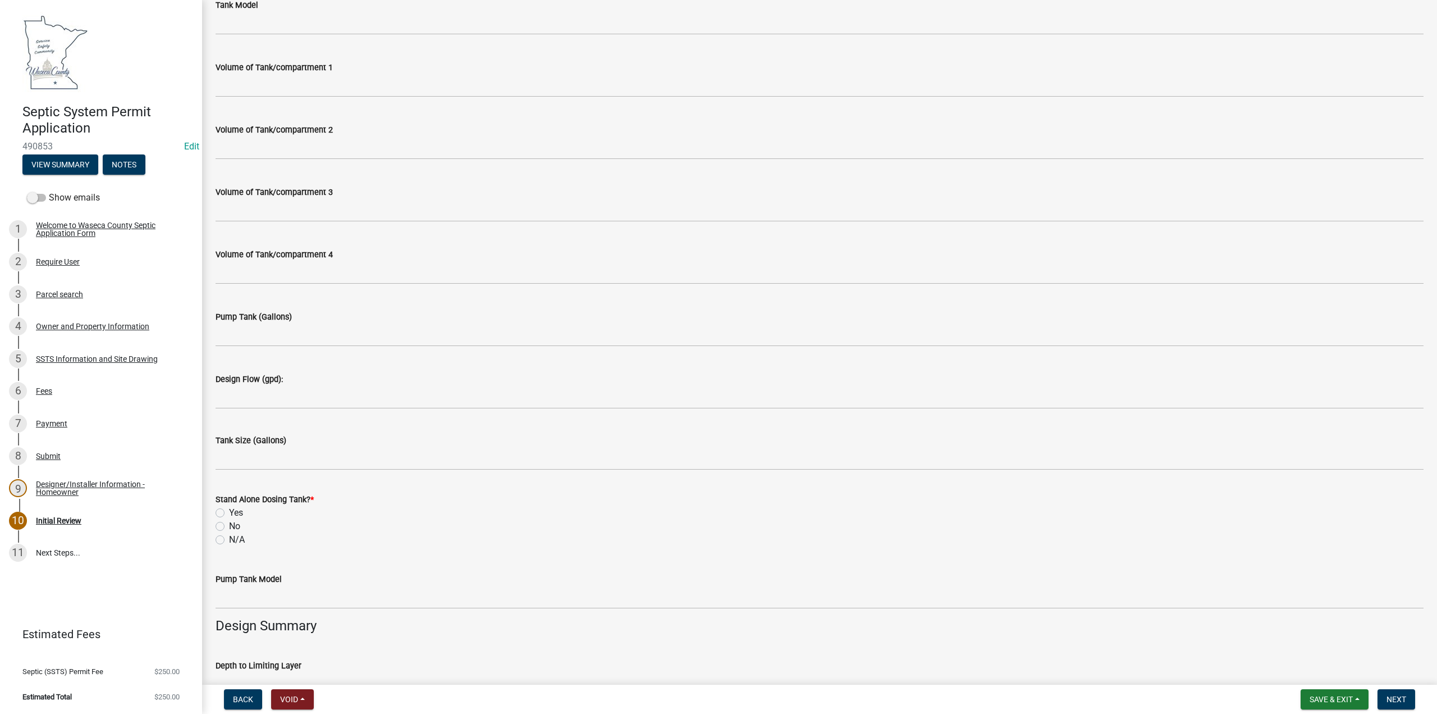
type input "1"
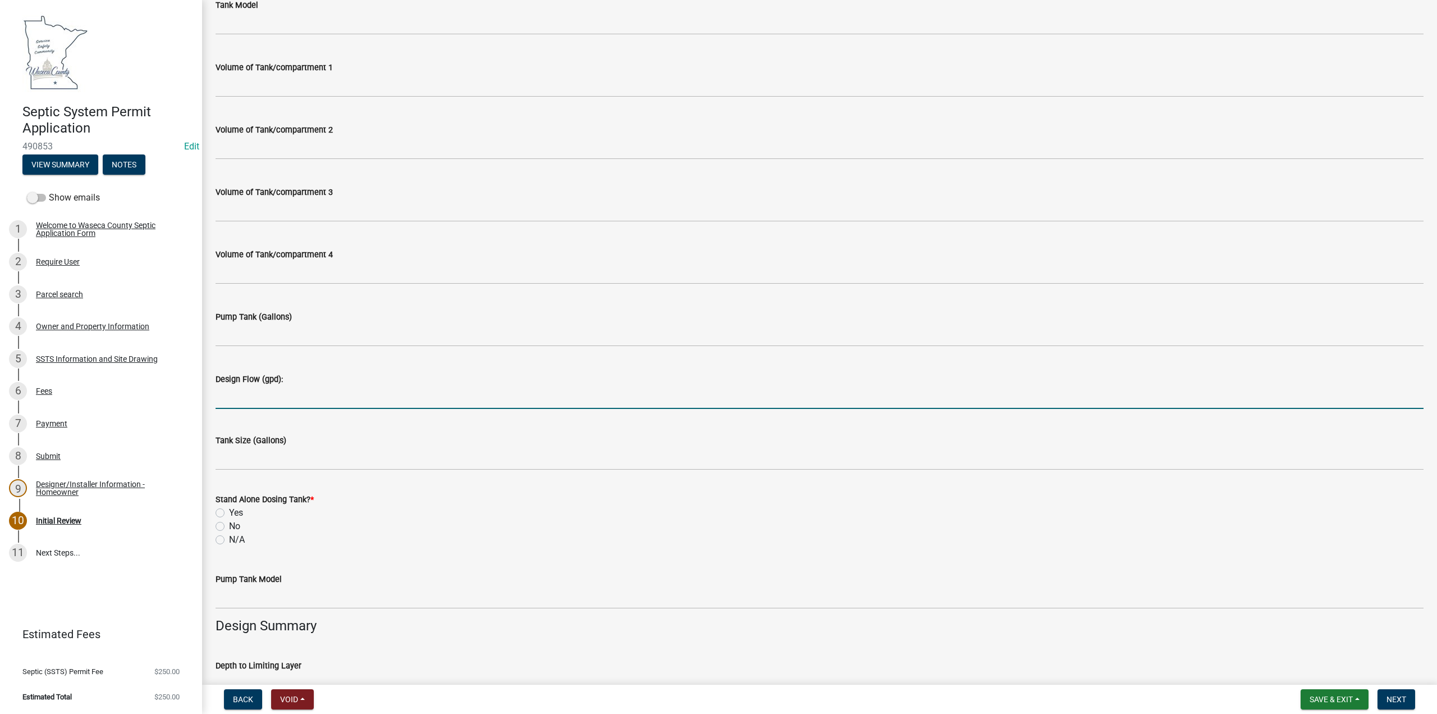
click at [252, 405] on input "Design Flow (gpd):" at bounding box center [820, 397] width 1208 height 23
type input "150"
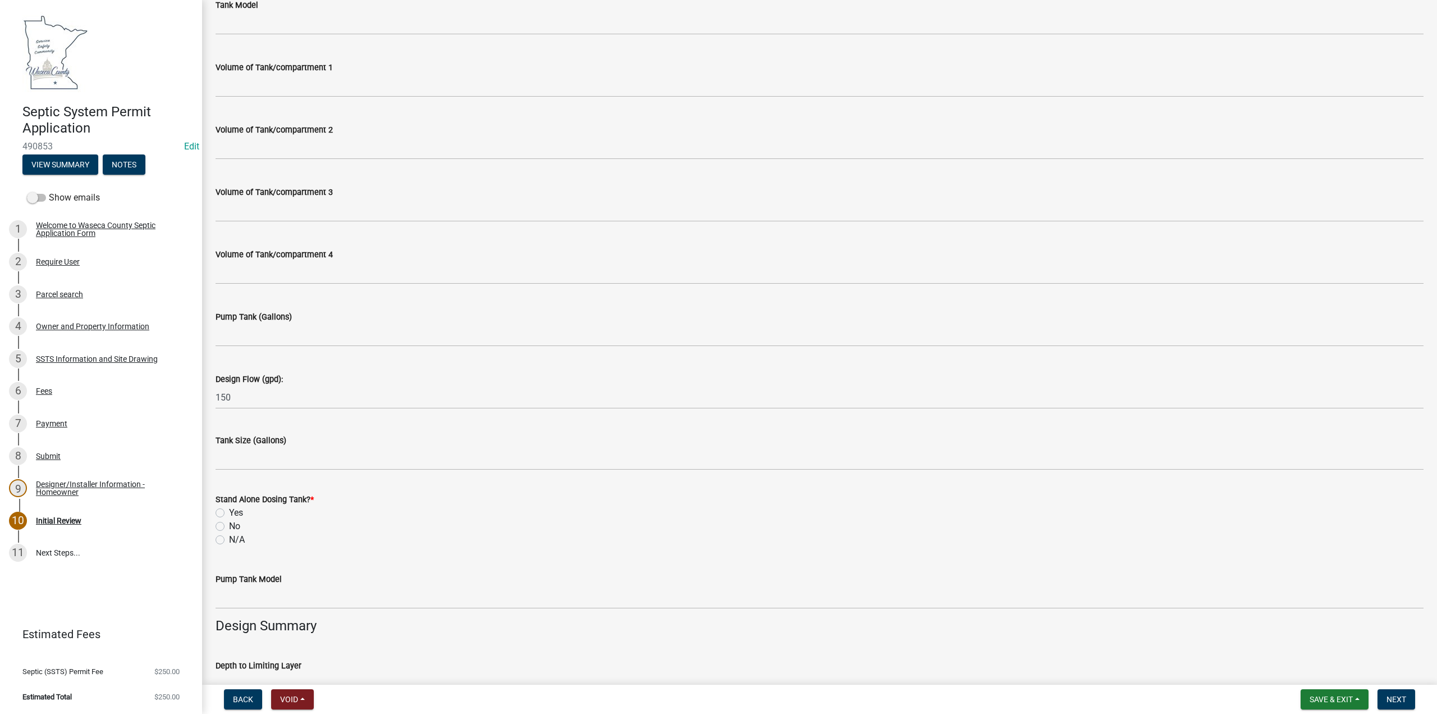
click at [229, 511] on label "Yes" at bounding box center [236, 512] width 14 height 13
click at [229, 511] on input "Yes" at bounding box center [232, 509] width 7 height 7
radio input "true"
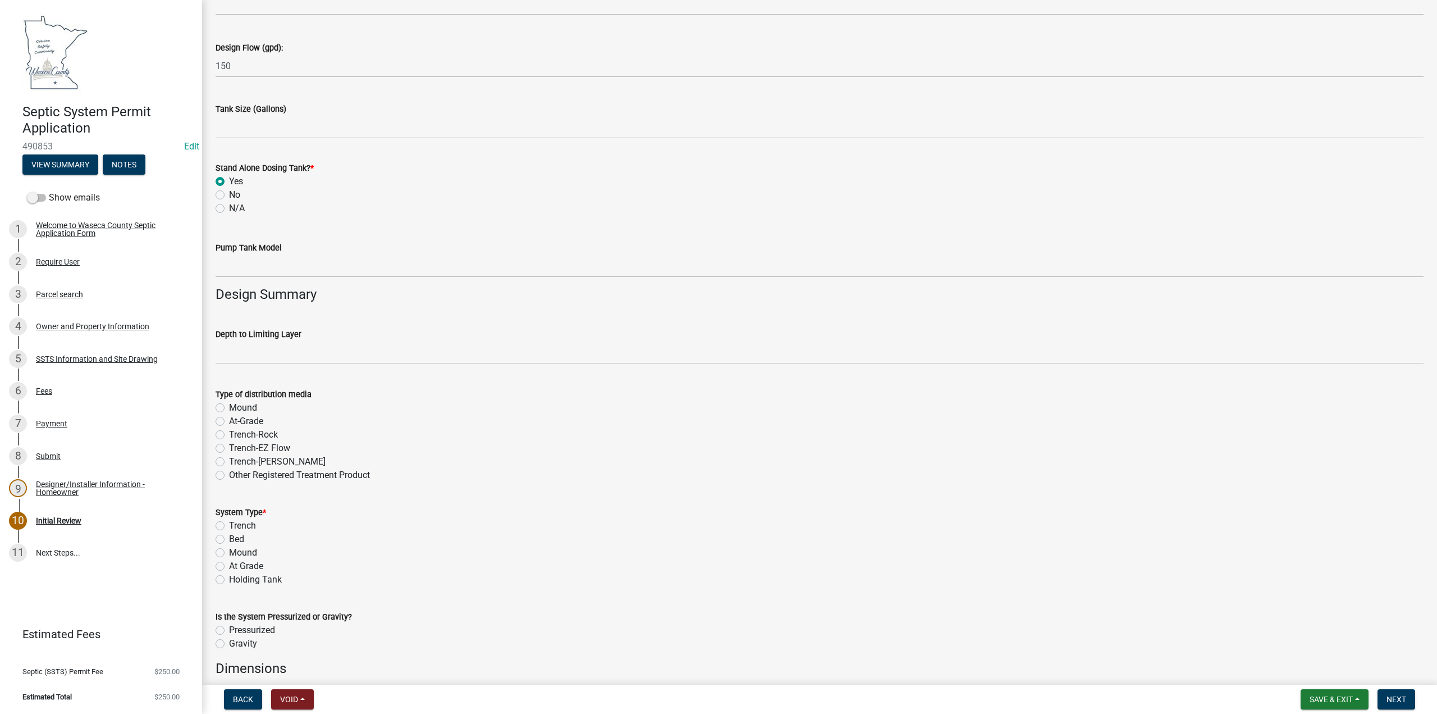
scroll to position [1404, 0]
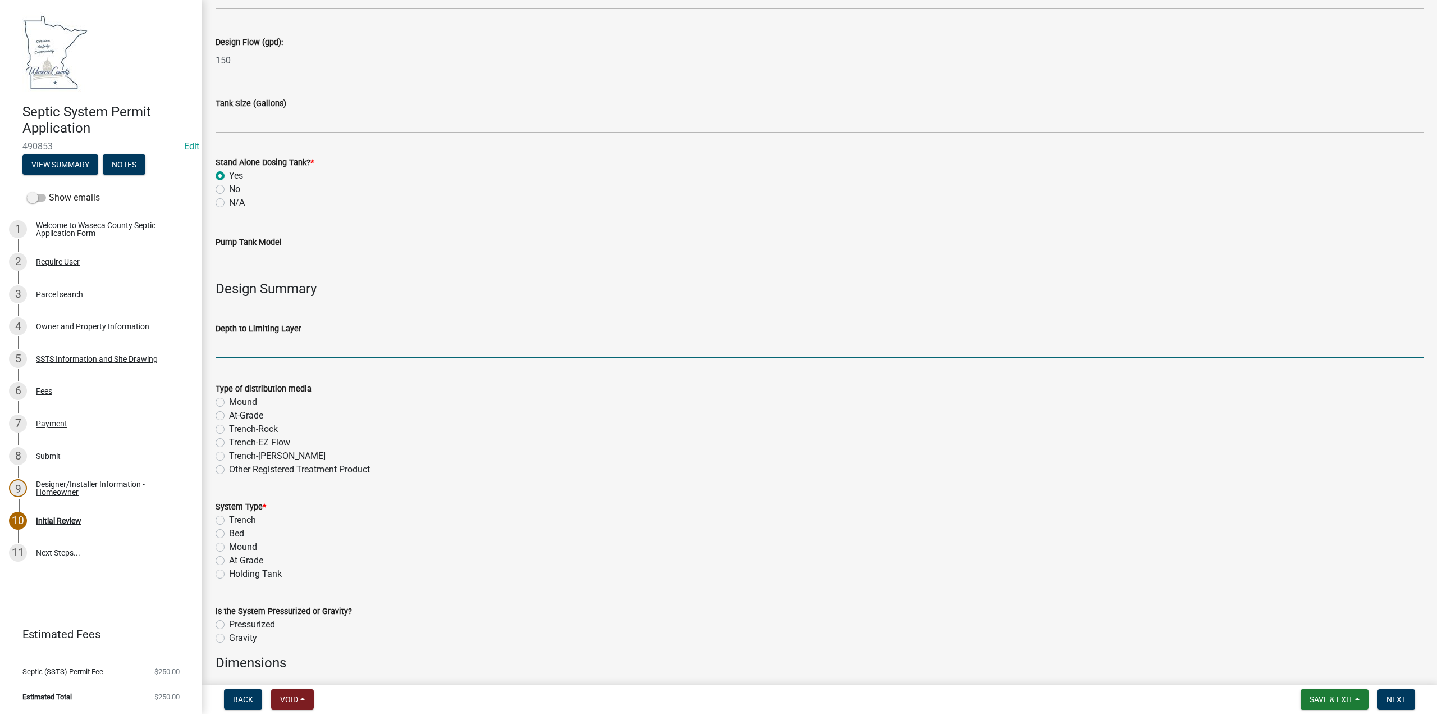
click at [231, 348] on input "text" at bounding box center [820, 346] width 1208 height 23
type input "12"
click at [229, 550] on label "Mound" at bounding box center [243, 546] width 28 height 13
click at [229, 547] on input "Mound" at bounding box center [232, 543] width 7 height 7
radio input "true"
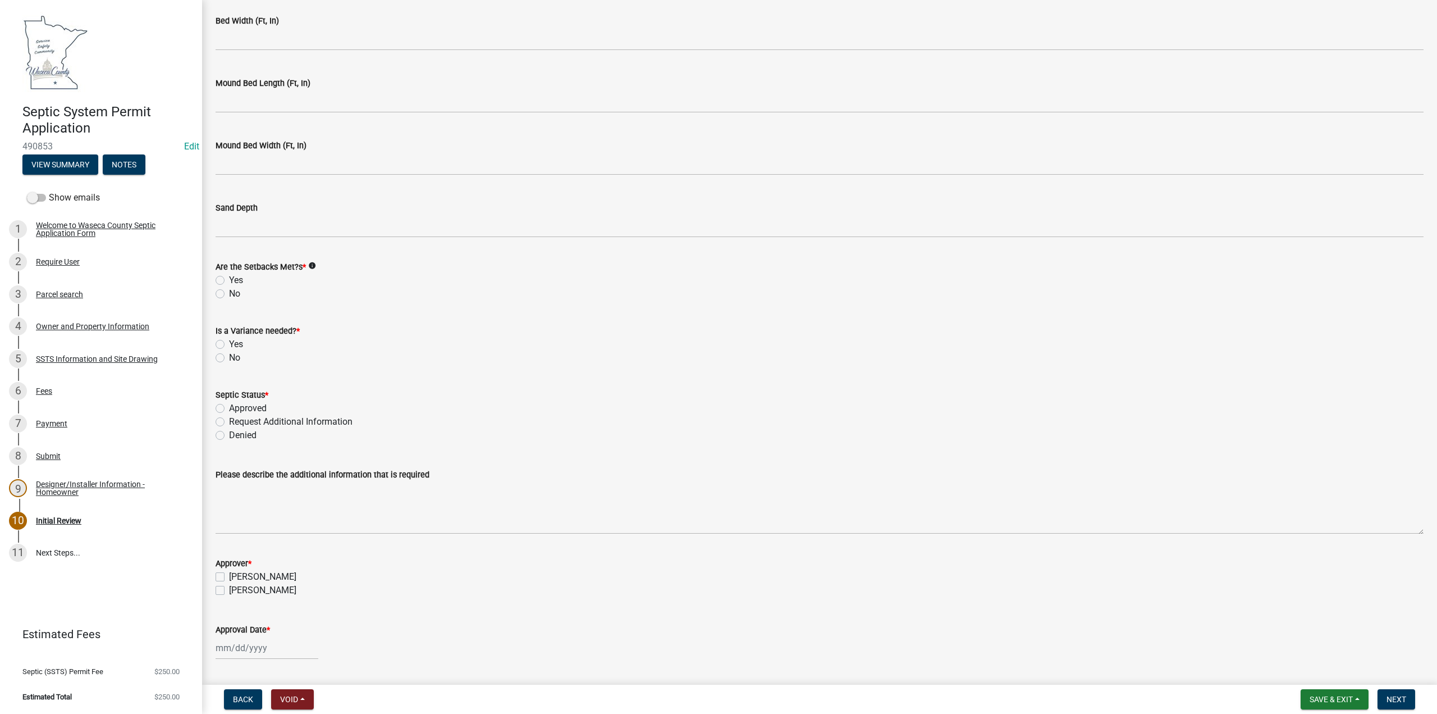
scroll to position [2414, 0]
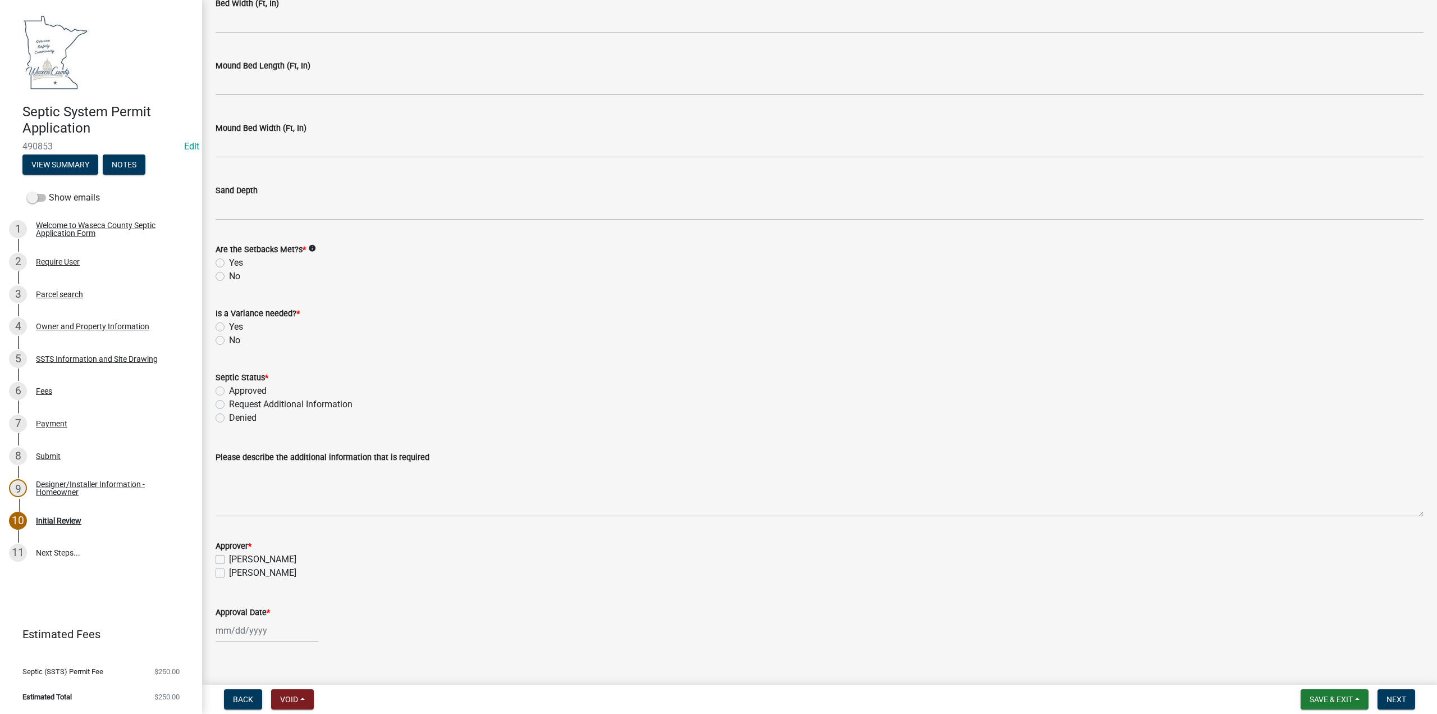
click at [229, 263] on label "Yes" at bounding box center [236, 262] width 14 height 13
click at [229, 263] on input "Yes" at bounding box center [232, 259] width 7 height 7
radio input "true"
click at [229, 338] on label "No" at bounding box center [234, 339] width 11 height 13
click at [229, 338] on input "No" at bounding box center [232, 336] width 7 height 7
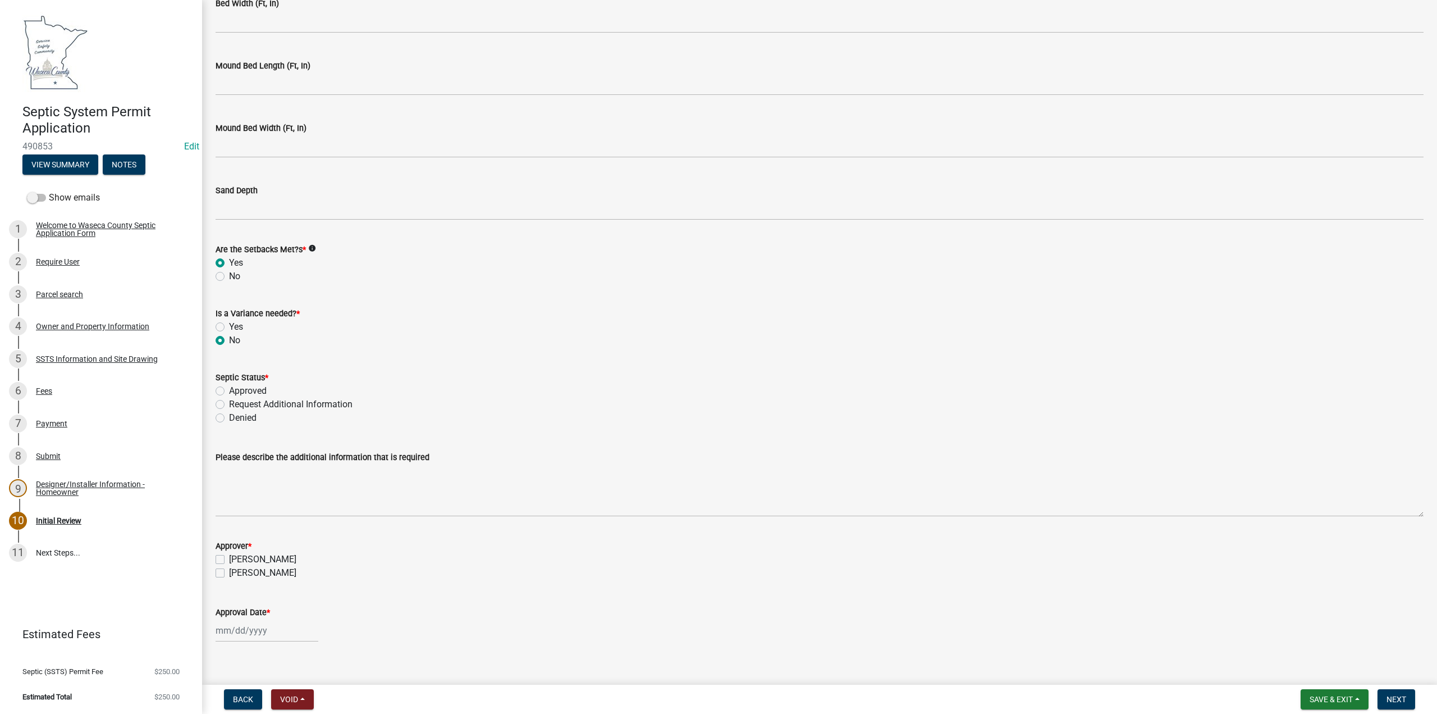
radio input "true"
click at [229, 388] on label "Approved" at bounding box center [248, 390] width 38 height 13
click at [229, 388] on input "Approved" at bounding box center [232, 387] width 7 height 7
radio input "true"
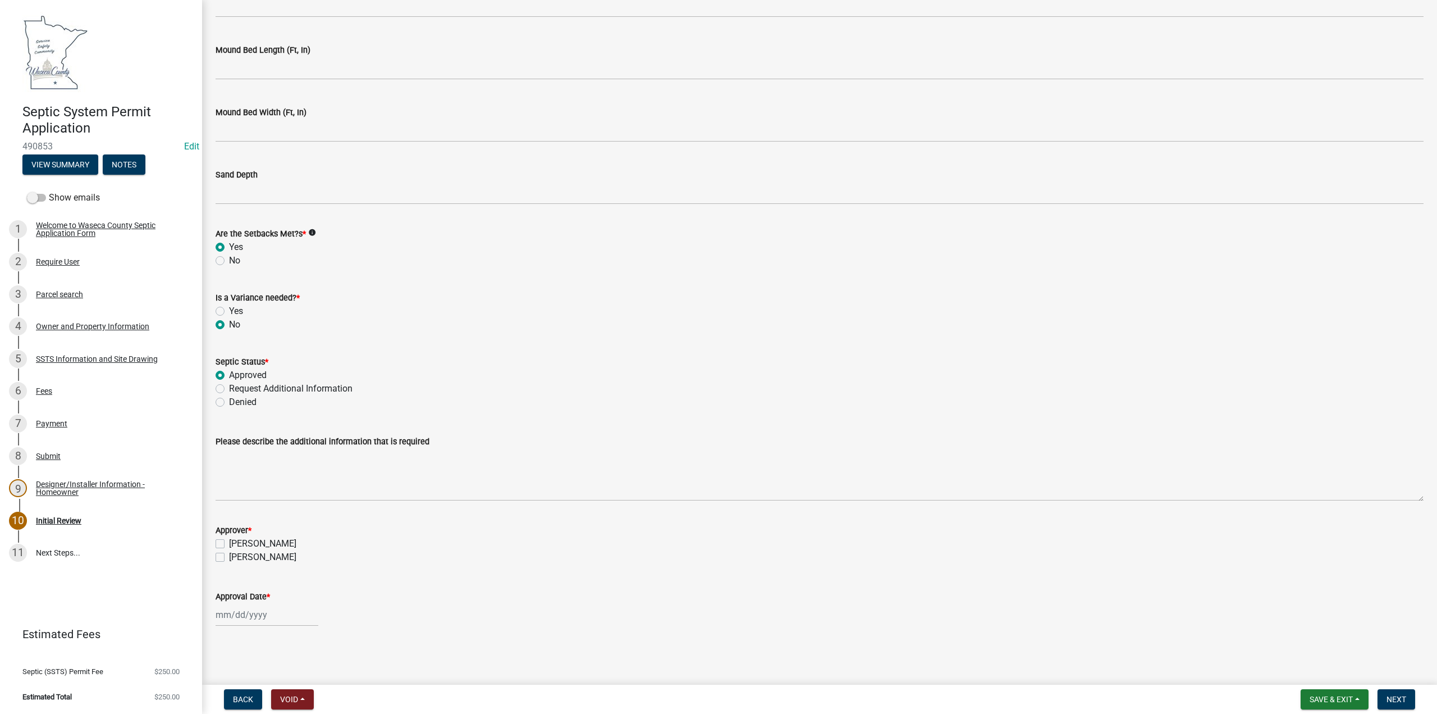
click at [229, 541] on label "[PERSON_NAME]" at bounding box center [262, 543] width 67 height 13
click at [229, 541] on input "[PERSON_NAME]" at bounding box center [232, 540] width 7 height 7
checkbox input "true"
checkbox input "false"
click at [219, 615] on div at bounding box center [267, 614] width 103 height 23
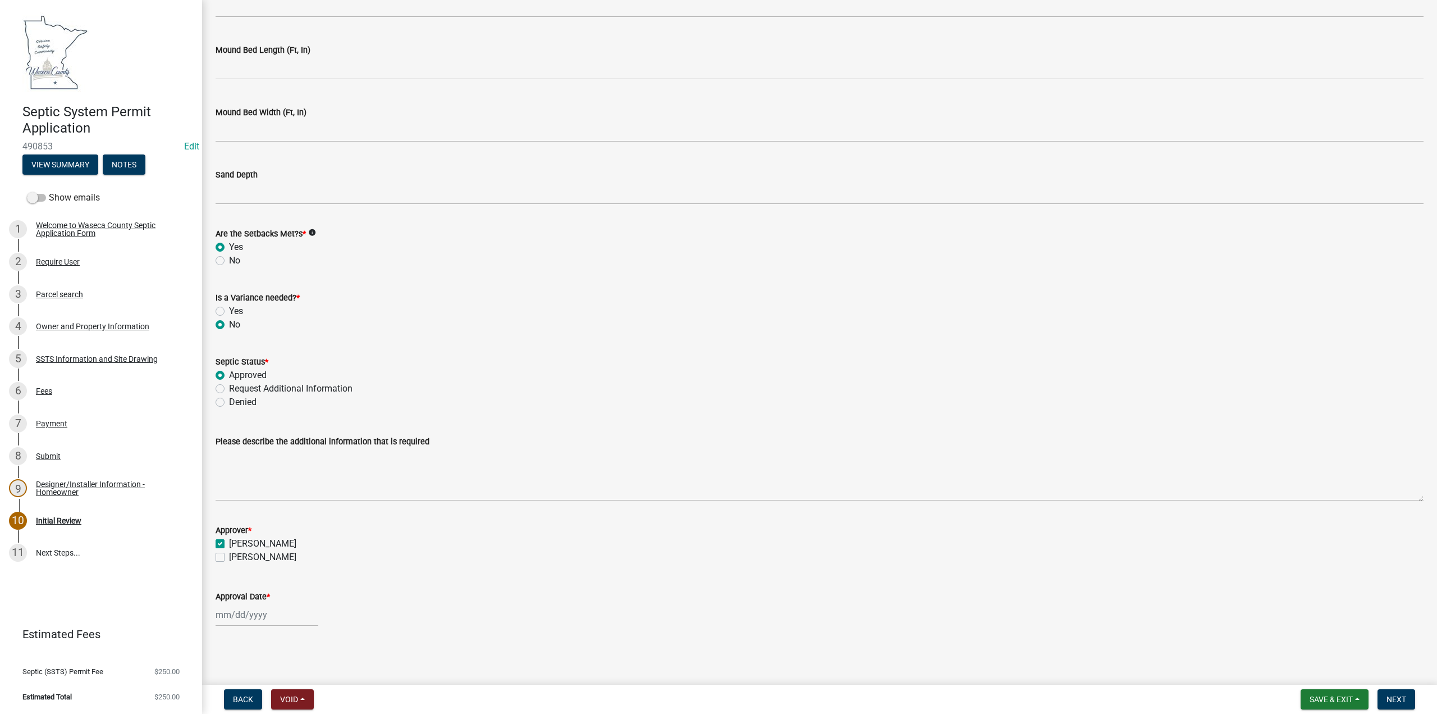
select select "10"
select select "2025"
click at [230, 541] on div "13" at bounding box center [227, 537] width 18 height 18
type input "[DATE]"
click at [1340, 703] on span "Save & Exit" at bounding box center [1331, 698] width 43 height 9
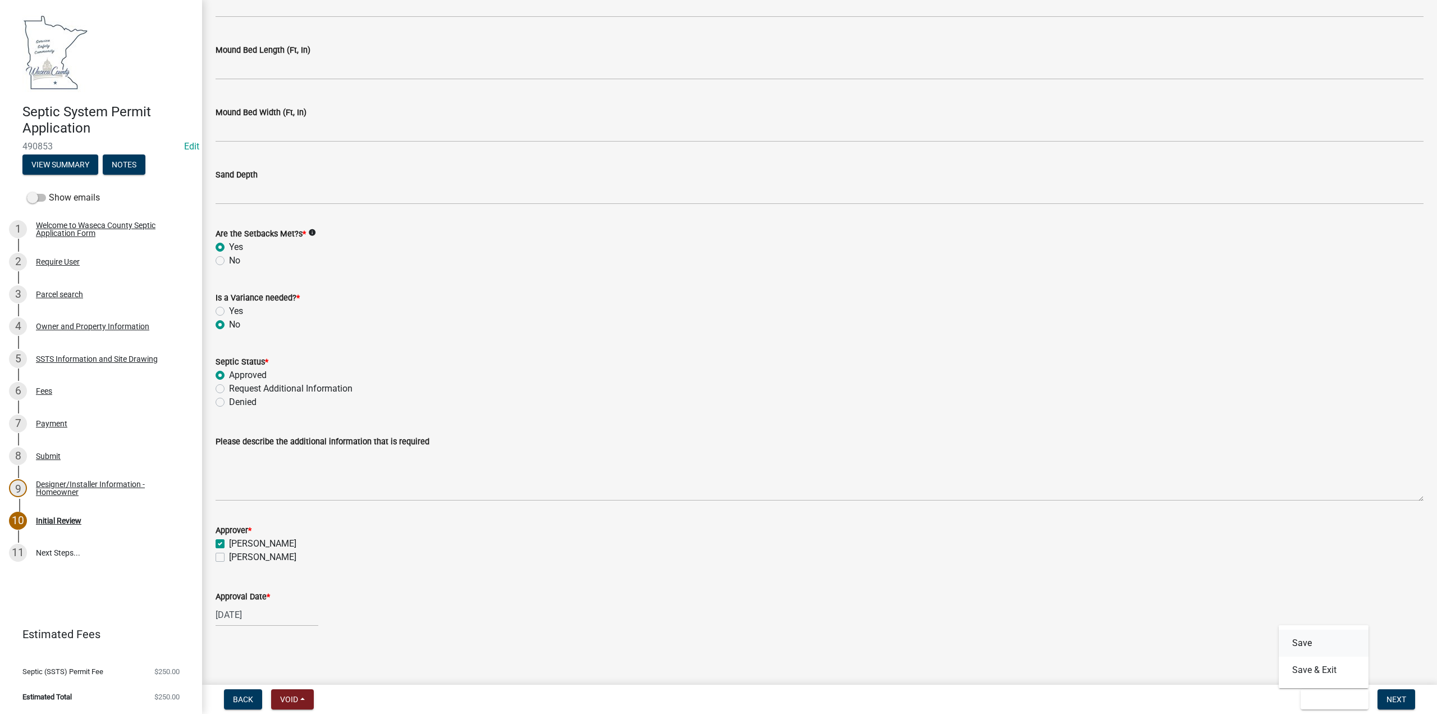
click at [1308, 647] on button "Save" at bounding box center [1324, 642] width 90 height 27
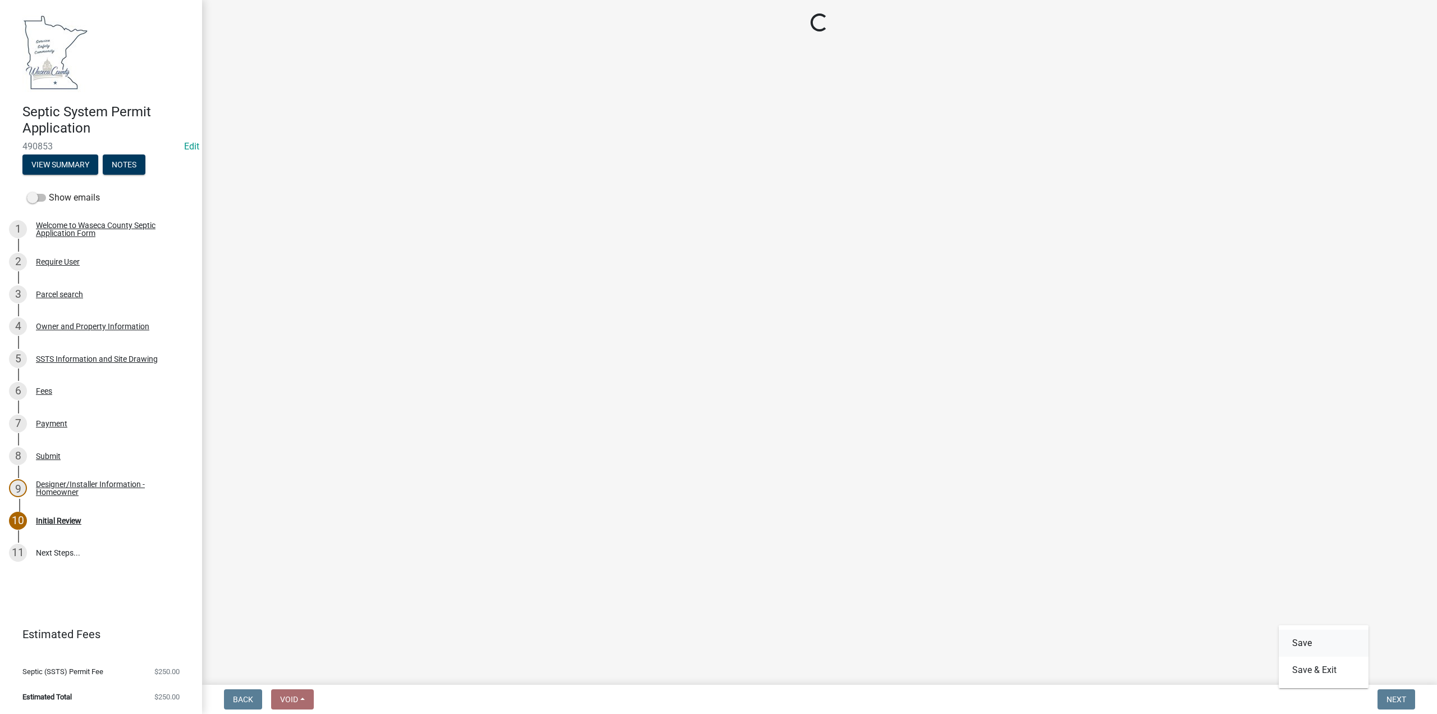
scroll to position [0, 0]
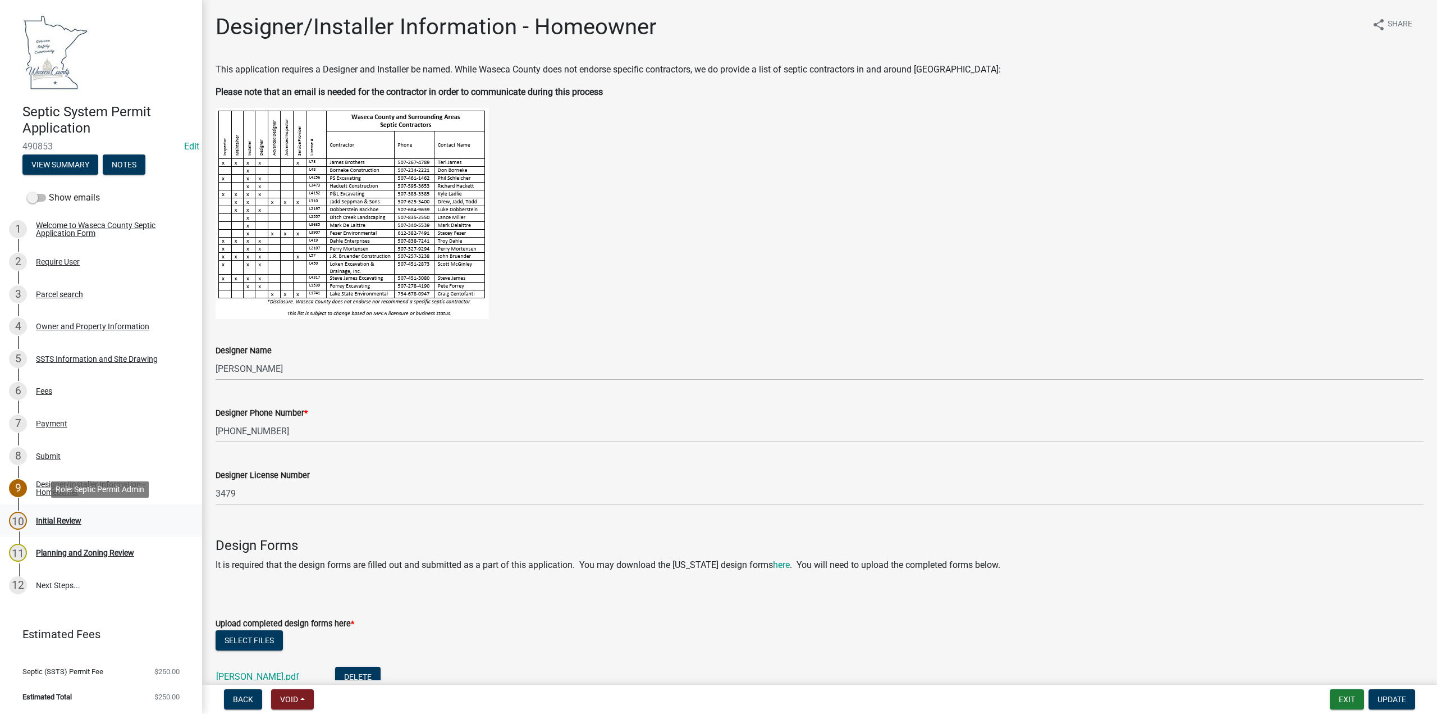
click at [68, 519] on div "Initial Review" at bounding box center [58, 520] width 45 height 8
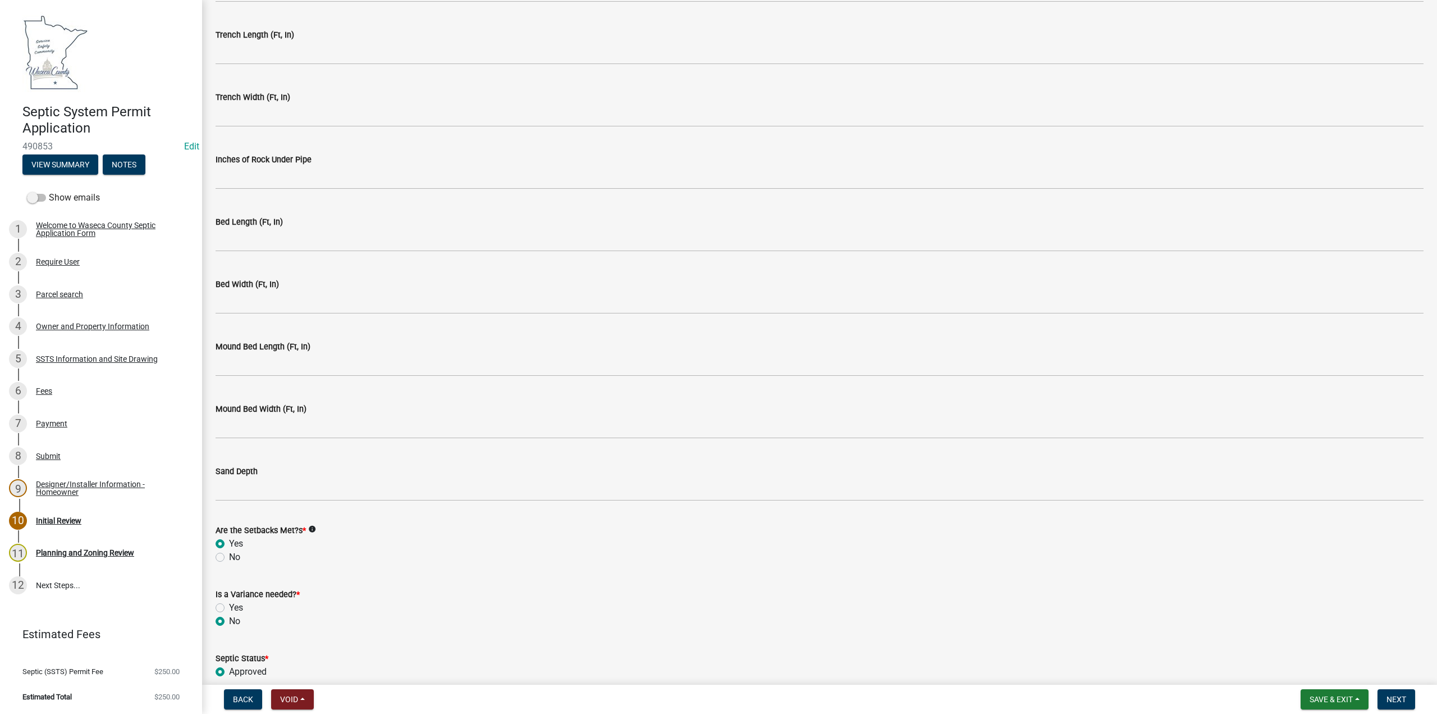
scroll to position [2430, 0]
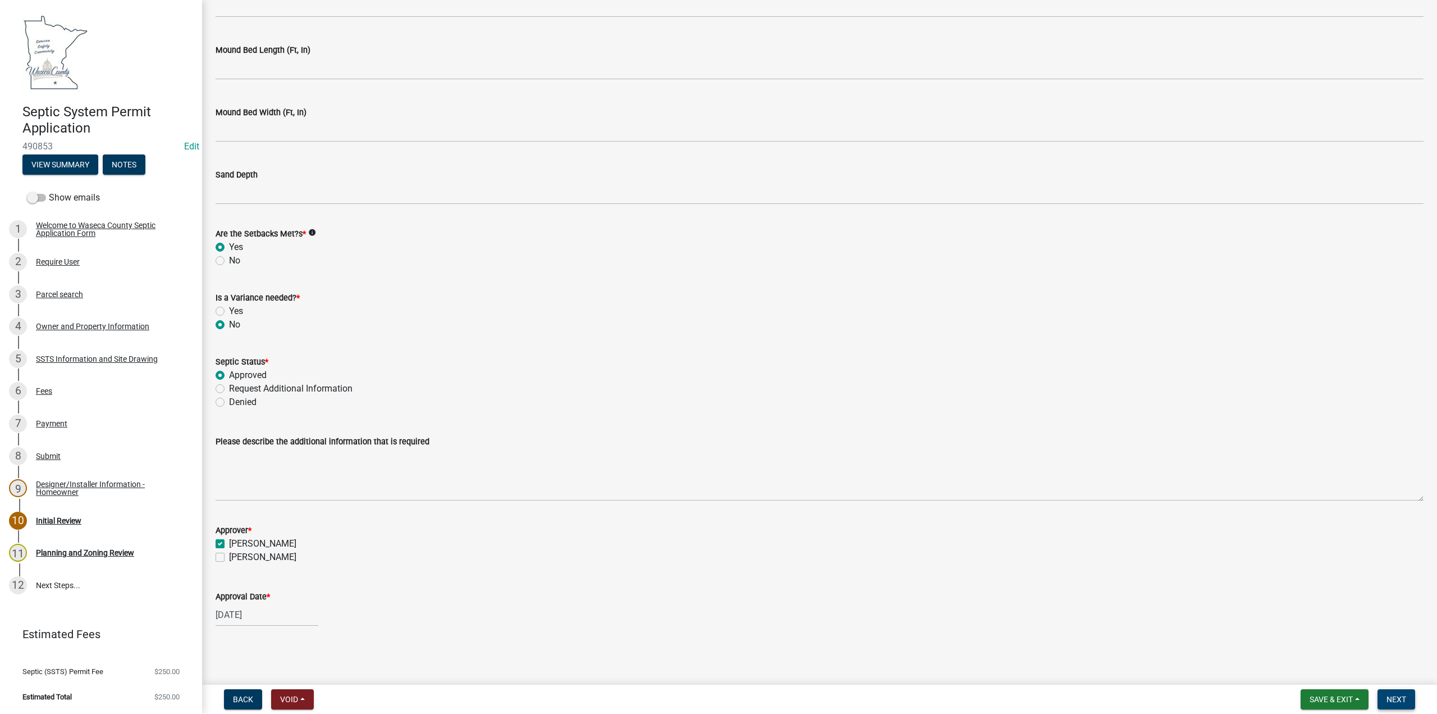
click at [1389, 701] on span "Next" at bounding box center [1397, 698] width 20 height 9
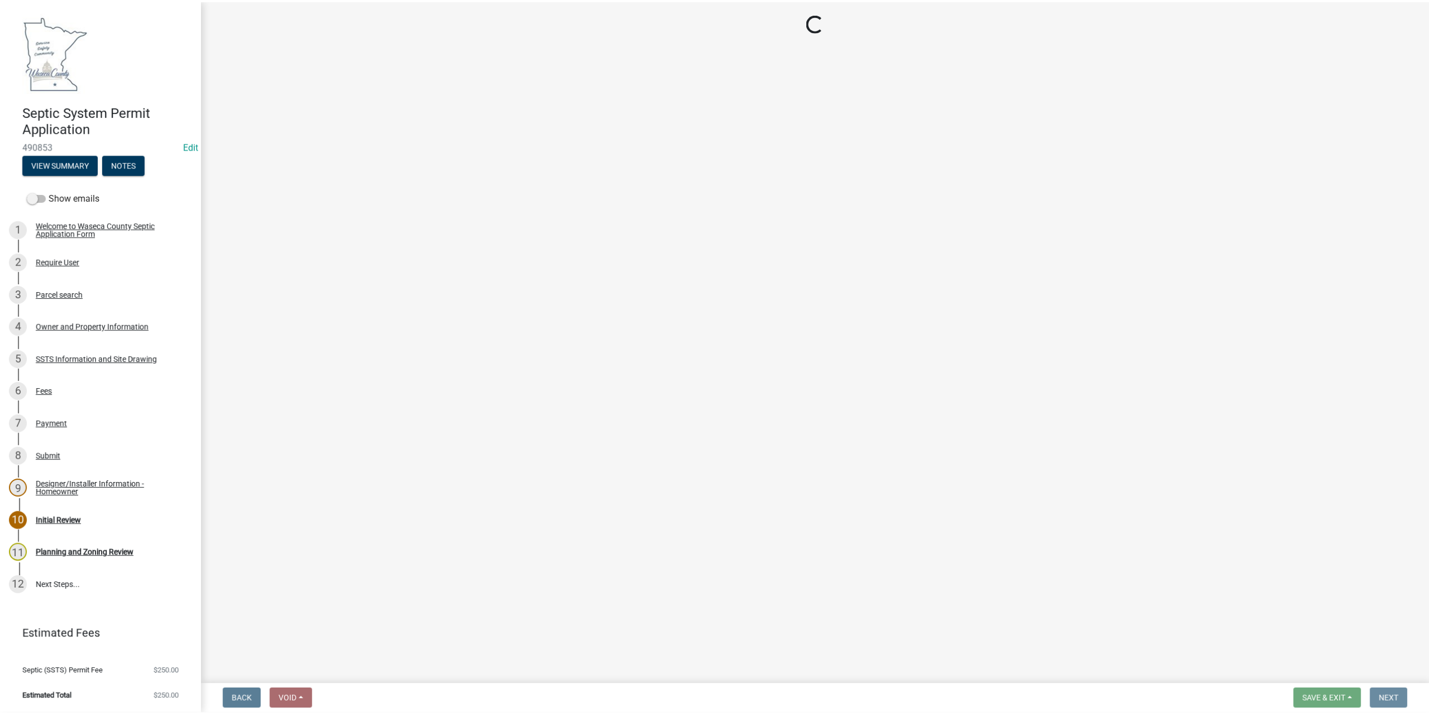
scroll to position [0, 0]
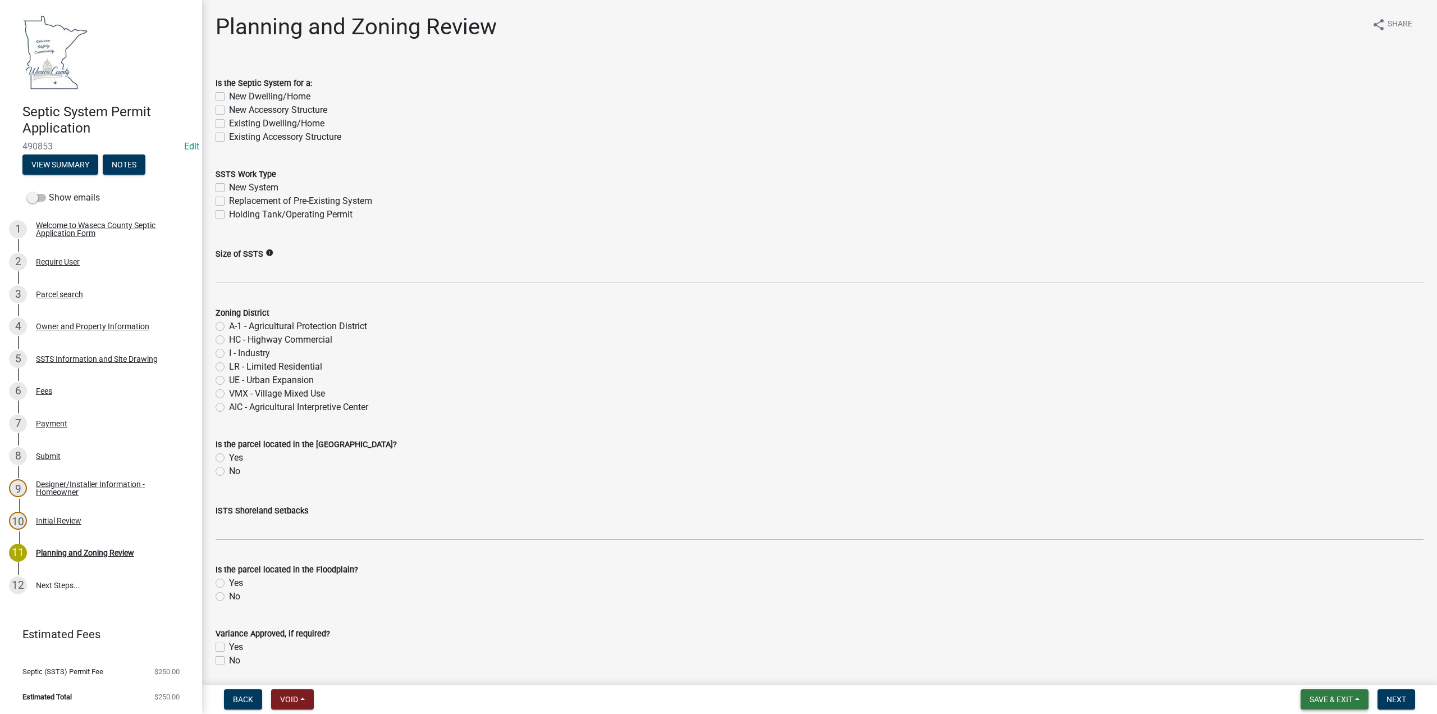
click at [1325, 697] on span "Save & Exit" at bounding box center [1331, 698] width 43 height 9
click at [1322, 671] on button "Save & Exit" at bounding box center [1324, 669] width 90 height 27
